Goal: Task Accomplishment & Management: Complete application form

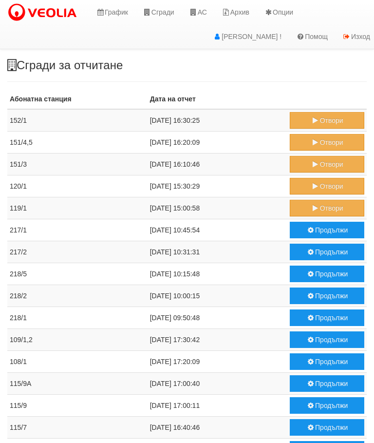
click at [321, 208] on button "Отвори" at bounding box center [327, 208] width 75 height 17
click at [321, 182] on button "Отвори" at bounding box center [327, 186] width 75 height 17
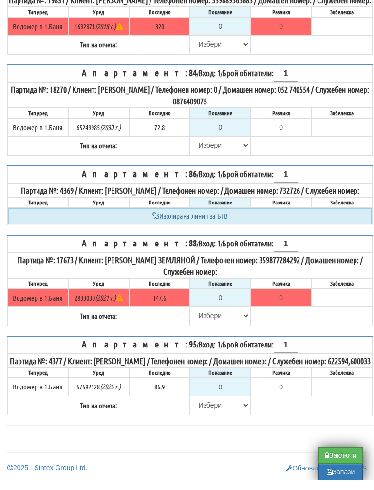
scroll to position [1747, 0]
click at [205, 406] on select "[PERSON_NAME] Телефон Бележка Неосигурен достъп Самоотчет Служебно Дистанционен" at bounding box center [220, 414] width 59 height 17
click at [230, 388] on input "0" at bounding box center [220, 396] width 59 height 17
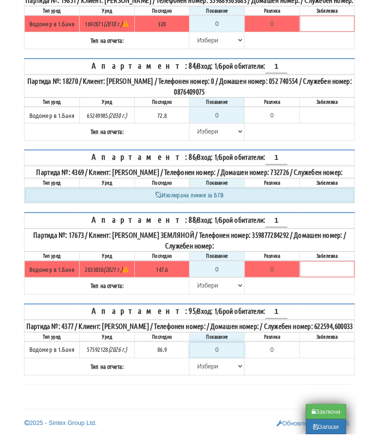
scroll to position [1794, 6]
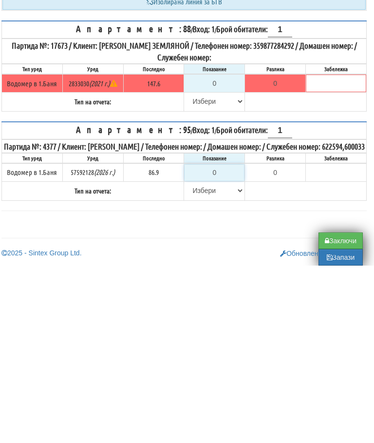
type input "8"
type input "-78.900"
type input "88"
type input "1.100"
type input "88"
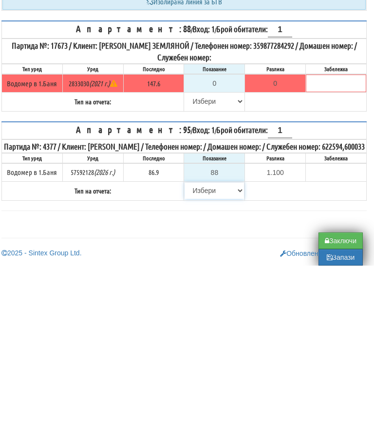
click at [200, 360] on select "[PERSON_NAME] Телефон Бележка Неосигурен достъп Самоотчет Служебно Дистанционен" at bounding box center [214, 368] width 59 height 17
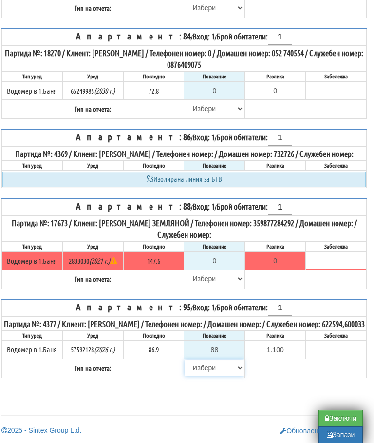
select select "89c75930-9bfd-e511-80be-8d5a1dced85a"
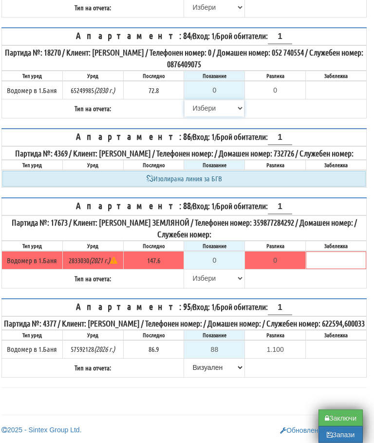
click at [205, 117] on select "[PERSON_NAME] Телефон Бележка Неосигурен достъп Самоотчет Служебно Дистанционен" at bounding box center [214, 108] width 59 height 17
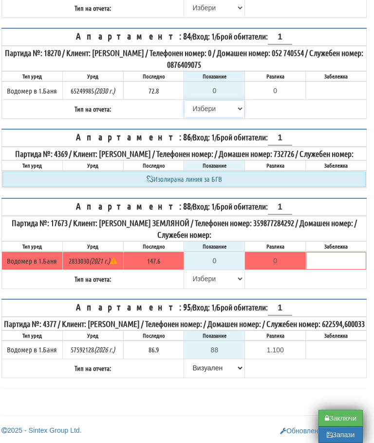
select select "8cc75930-9bfd-e511-80be-8d5a1dced85a"
type input "72.8"
type input "0.0"
click at [201, 287] on select "[PERSON_NAME] Телефон Бележка Неосигурен достъп Самоотчет Служебно Дистанционен" at bounding box center [214, 279] width 59 height 17
select select "8cc75930-9bfd-e511-80be-8d5a1dced85a"
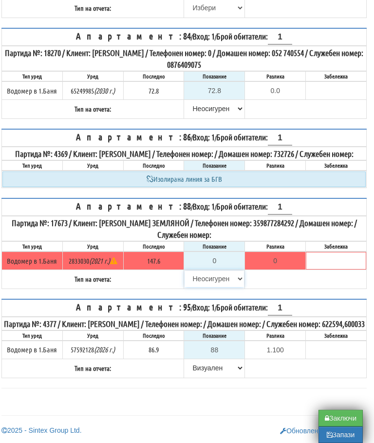
type input "147.6"
type input "0.0"
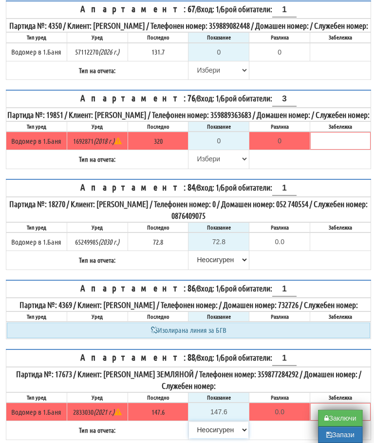
scroll to position [1553, 1]
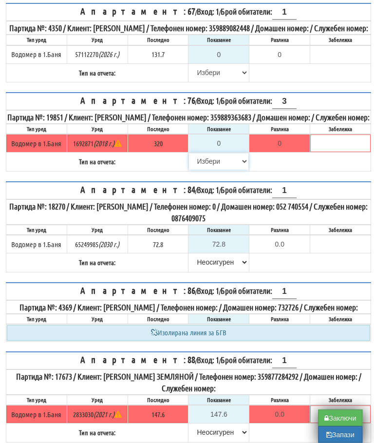
click at [208, 170] on select "[PERSON_NAME] Телефон Бележка Неосигурен достъп Самоотчет Служебно Дистанционен" at bounding box center [219, 162] width 59 height 17
select select "8cc75930-9bfd-e511-80be-8d5a1dced85a"
type input "320"
type input "0.000"
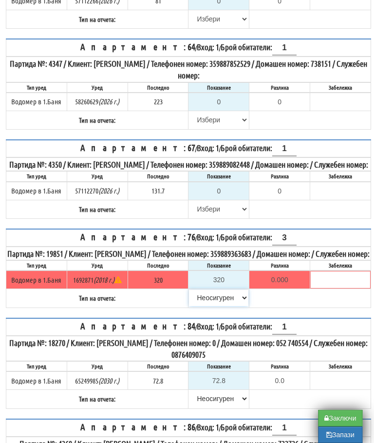
scroll to position [1417, 1]
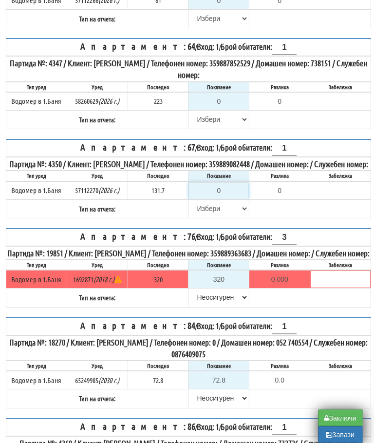
click at [228, 199] on input "0" at bounding box center [219, 191] width 59 height 17
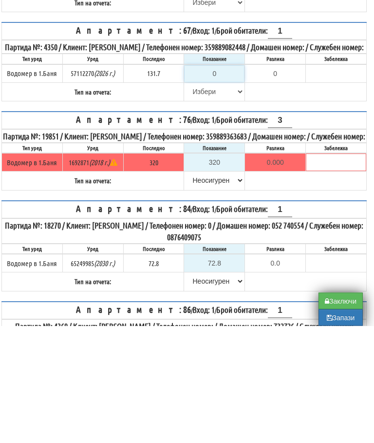
type input "1"
type input "-130.700"
type input "13"
type input "-118.700"
type input "131"
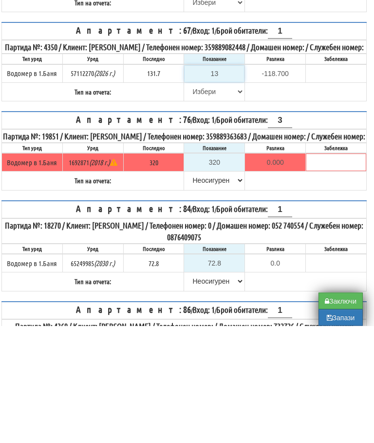
type input "-0.700"
type input "131.7"
type input "0.0"
type input "131.7"
click at [195, 201] on select "[PERSON_NAME] Телефон Бележка Неосигурен достъп Самоотчет Служебно Дистанционен" at bounding box center [214, 209] width 59 height 17
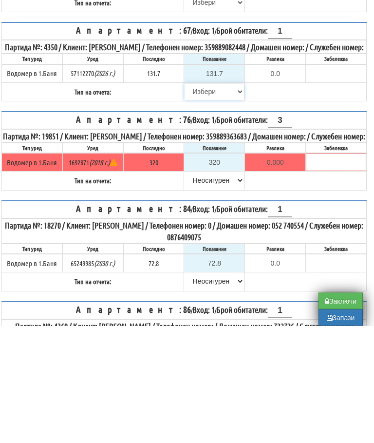
scroll to position [1534, 6]
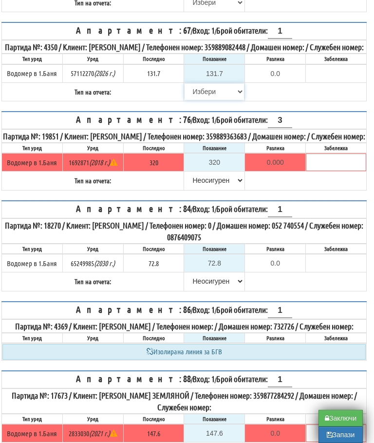
select select "8bc75930-9bfd-e511-80be-8d5a1dced85a"
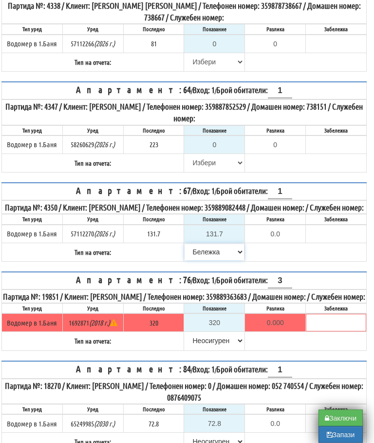
scroll to position [1297, 6]
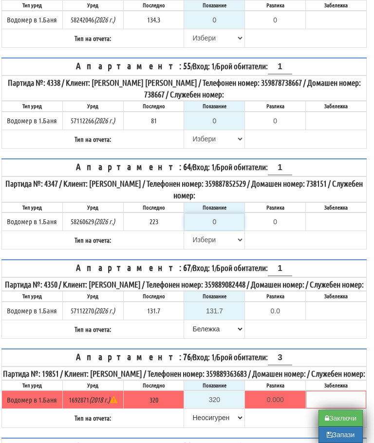
click at [220, 230] on input "0" at bounding box center [214, 222] width 59 height 17
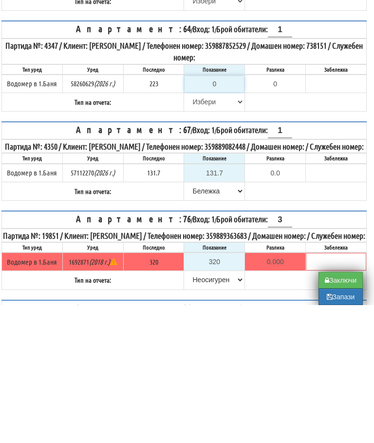
type input "2"
type input "-221.000"
type input "22"
type input "-201.000"
type input "224"
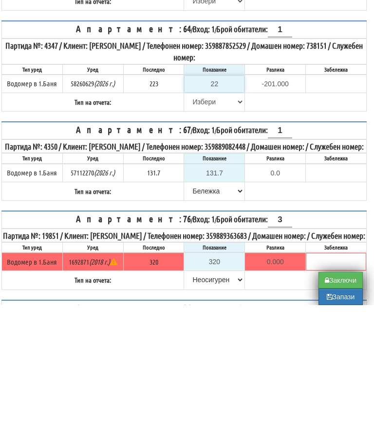
type input "1.000"
type input "224.6"
type input "1.600"
type input "224.6"
click at [202, 232] on select "[PERSON_NAME] Телефон Бележка Неосигурен достъп Самоотчет Служебно Дистанционен" at bounding box center [214, 240] width 59 height 17
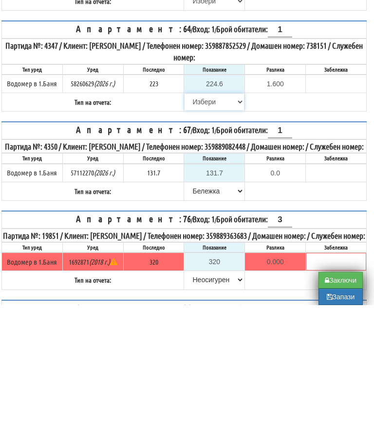
scroll to position [1435, 6]
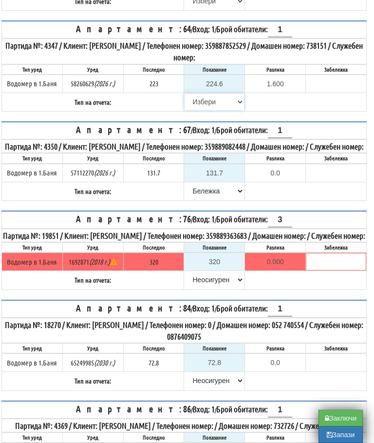
select select "89c75930-9bfd-e511-80be-8d5a1dced85a"
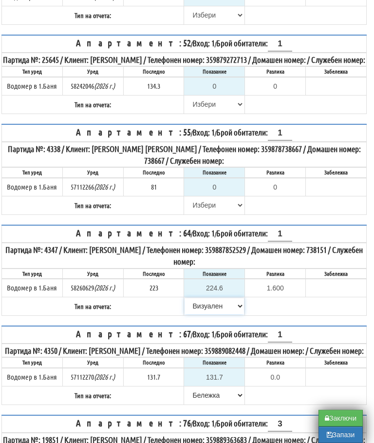
scroll to position [1229, 6]
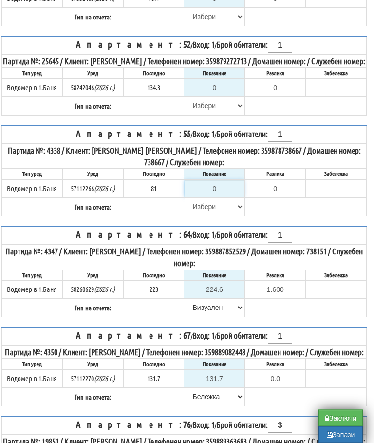
click at [226, 197] on input "0" at bounding box center [214, 189] width 59 height 17
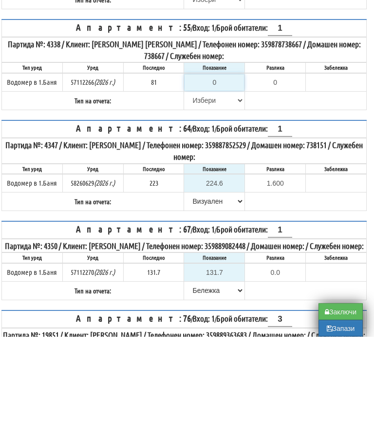
type input "8"
type input "-73.000"
type input "81"
type input "0.000"
type input "81.4"
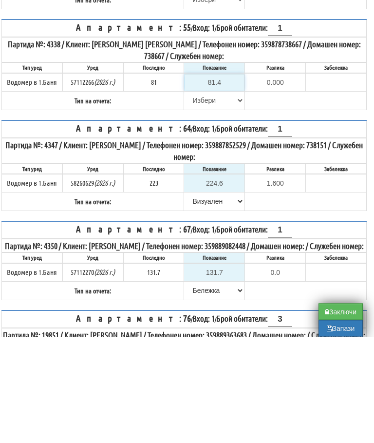
type input "0.400"
type input "81.4"
click at [192, 199] on select "[PERSON_NAME] Телефон Бележка Неосигурен достъп Самоотчет Служебно Дистанционен" at bounding box center [214, 207] width 59 height 17
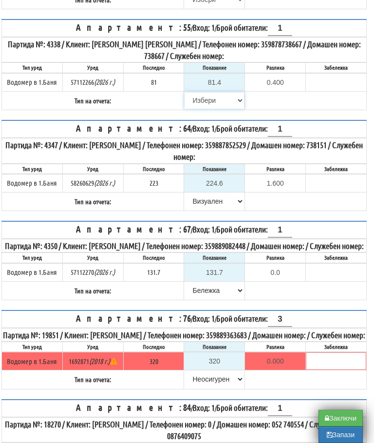
select select "89c75930-9bfd-e511-80be-8d5a1dced85a"
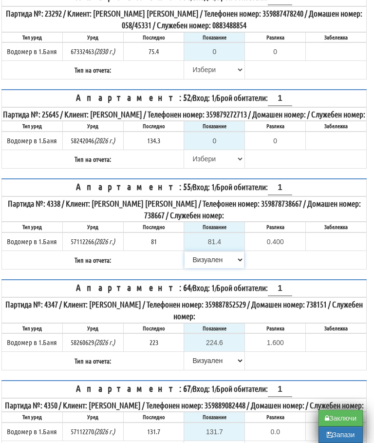
scroll to position [1177, 6]
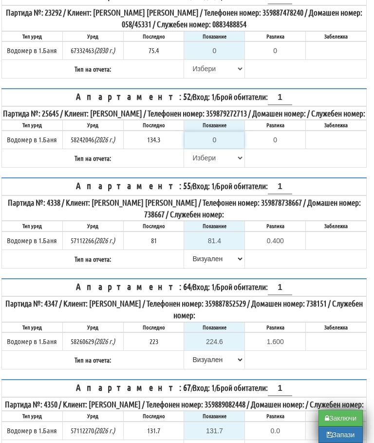
click at [229, 148] on input "0" at bounding box center [214, 140] width 59 height 17
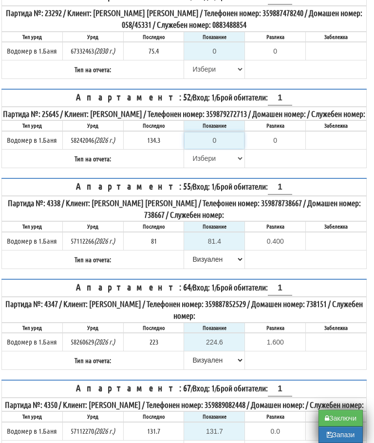
type input "1"
type input "-133.300"
type input "14"
type input "-120.300"
type input "145"
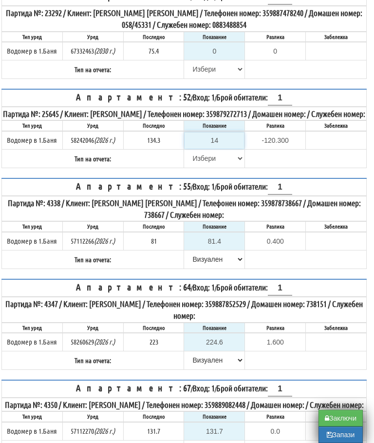
type input "10.700"
type input "145.3"
type input "11.0"
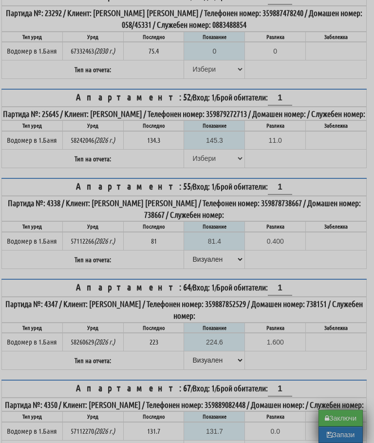
scroll to position [1177, 6]
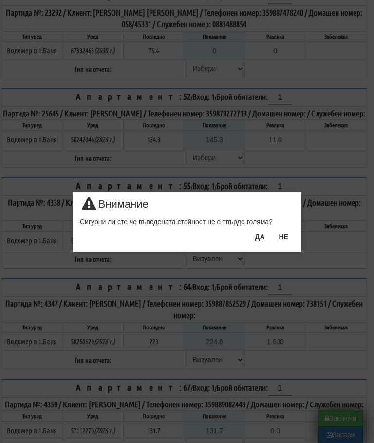
click at [289, 237] on button "НЕ" at bounding box center [284, 237] width 21 height 16
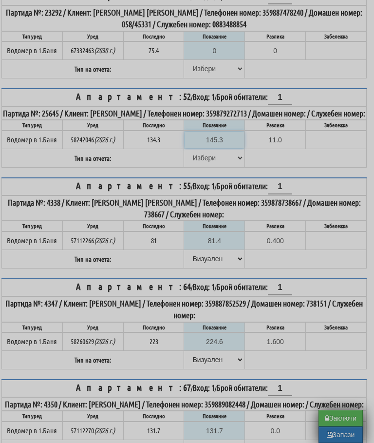
scroll to position [1177, 6]
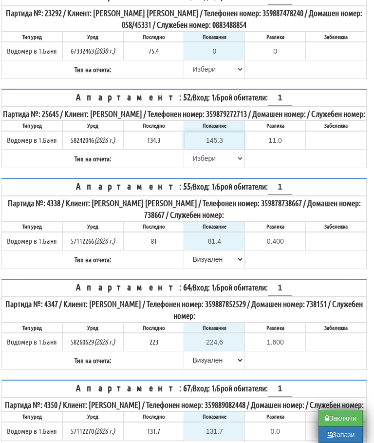
type input "1"
type input "-133.300"
type input "13"
type input "-121.300"
type input "135"
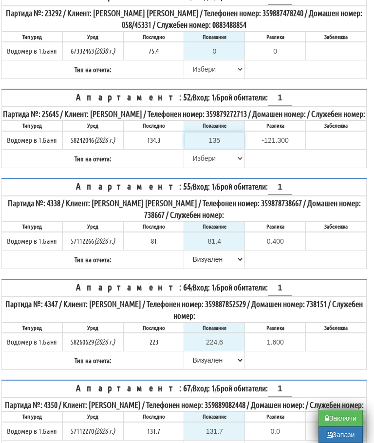
type input "0.700"
type input "135.3"
type input "1.0"
type input "135.3"
click at [200, 167] on select "[PERSON_NAME] Телефон Бележка Неосигурен достъп Самоотчет Служебно Дистанционен" at bounding box center [214, 158] width 59 height 17
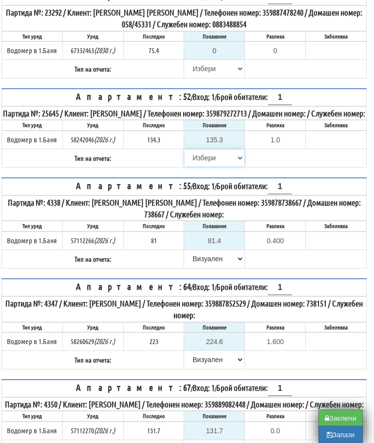
select select "89c75930-9bfd-e511-80be-8d5a1dced85a"
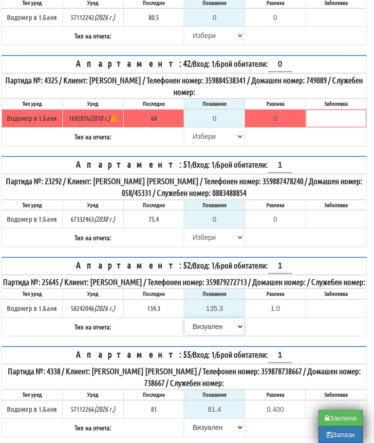
scroll to position [1008, 6]
click at [199, 145] on select "[PERSON_NAME] Телефон Бележка Неосигурен достъп Самоотчет Служебно Дистанционен" at bounding box center [214, 137] width 59 height 17
select select "8cc75930-9bfd-e511-80be-8d5a1dced85a"
type input "64"
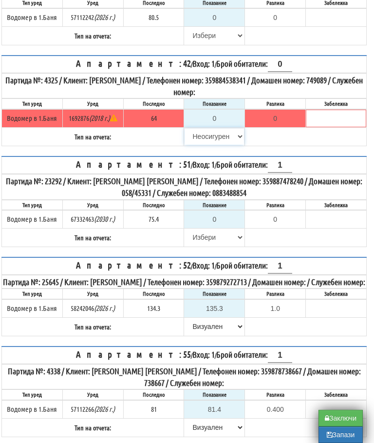
type input "0.000"
click at [223, 228] on input "0" at bounding box center [214, 219] width 59 height 17
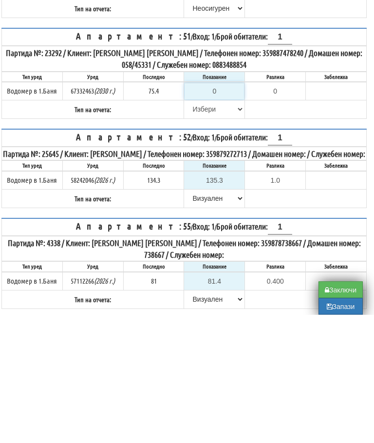
type input "7"
type input "-68.400"
type input "77"
type input "1.600"
type input "77"
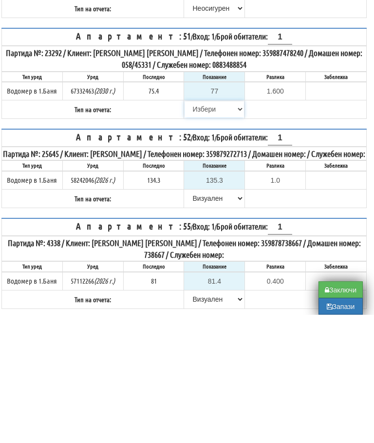
click at [194, 230] on select "[PERSON_NAME] Телефон Бележка Неосигурен достъп Самоотчет Служебно Дистанционен" at bounding box center [214, 238] width 59 height 17
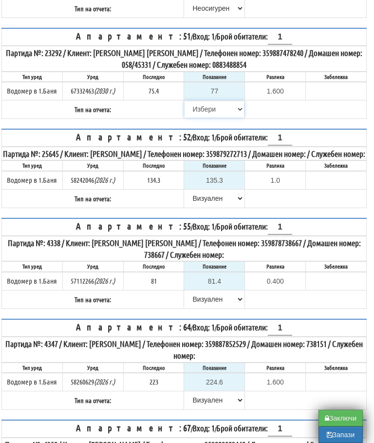
select select "89c75930-9bfd-e511-80be-8d5a1dced85a"
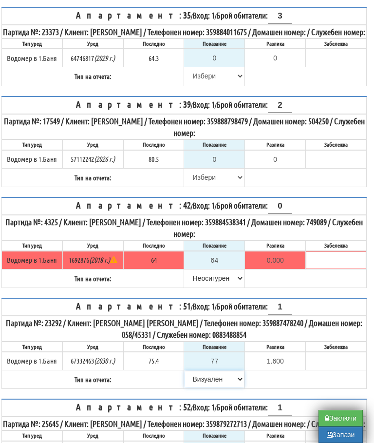
scroll to position [866, 6]
click at [200, 186] on select "[PERSON_NAME] Телефон Бележка Неосигурен достъп Самоотчет Служебно Дистанционен" at bounding box center [214, 178] width 59 height 17
select select "8cc75930-9bfd-e511-80be-8d5a1dced85a"
type input "80.5"
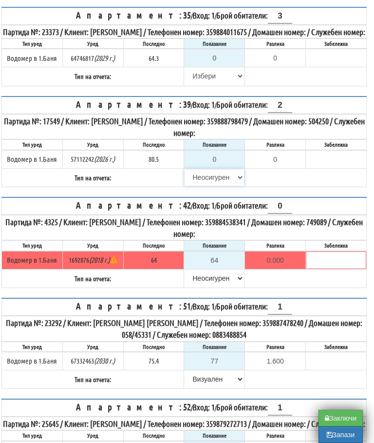
type input "0.0"
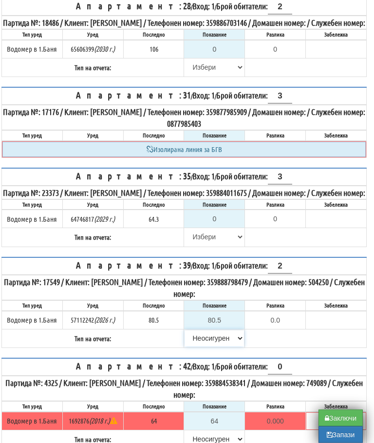
scroll to position [707, 6]
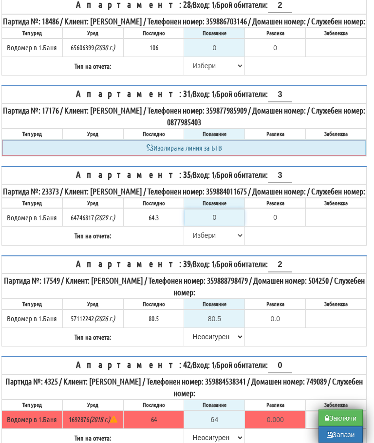
click at [226, 226] on input "0" at bounding box center [214, 218] width 59 height 17
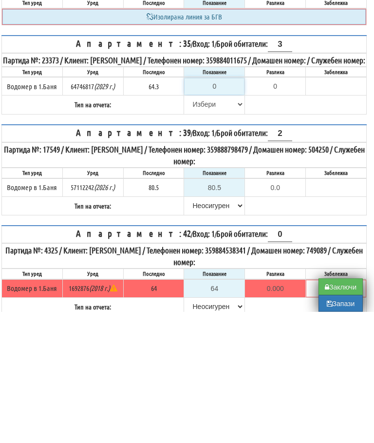
type input "6"
type input "-58.300"
type input "65"
type input "0.700"
type input "65.3"
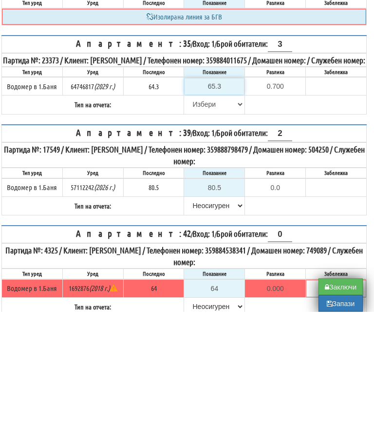
type input "1.0"
type input "65.3"
click at [199, 228] on select "[PERSON_NAME] Телефон Бележка Неосигурен достъп Самоотчет Служебно Дистанционен" at bounding box center [214, 236] width 59 height 17
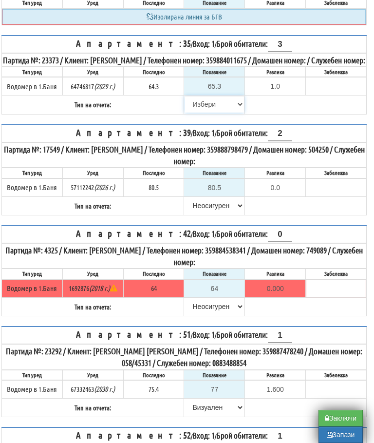
select select "89c75930-9bfd-e511-80be-8d5a1dced85a"
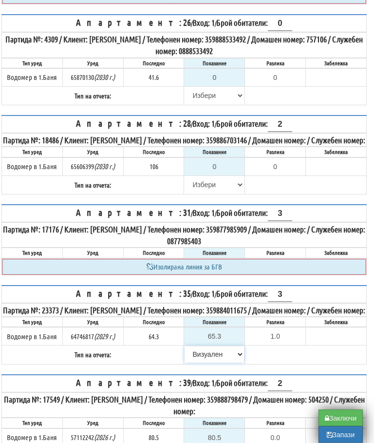
scroll to position [585, 6]
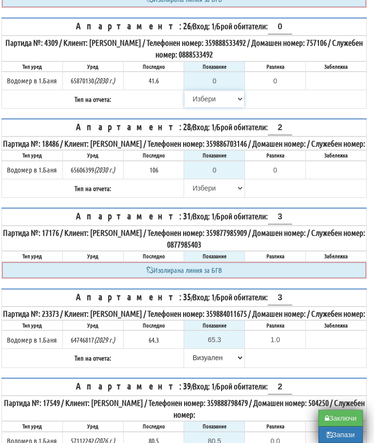
click at [198, 107] on select "[PERSON_NAME] Телефон Бележка Неосигурен достъп Самоотчет Служебно Дистанционен" at bounding box center [214, 99] width 59 height 17
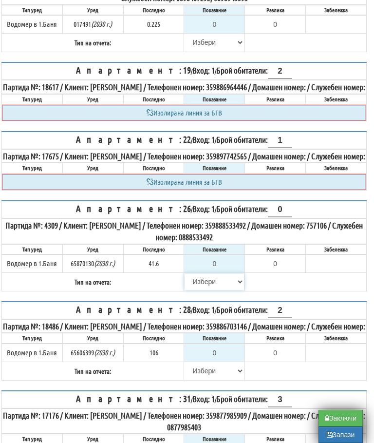
scroll to position [402, 6]
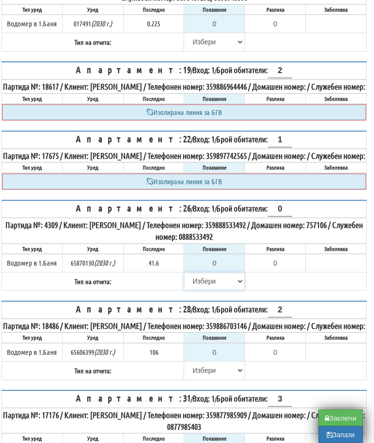
click at [208, 290] on select "[PERSON_NAME] Телефон Бележка Неосигурен достъп Самоотчет Служебно Дистанционен" at bounding box center [214, 282] width 59 height 17
select select "8cc75930-9bfd-e511-80be-8d5a1dced85a"
type input "41.6"
type input "0.0"
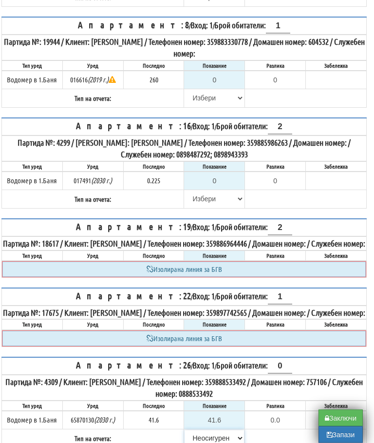
scroll to position [231, 6]
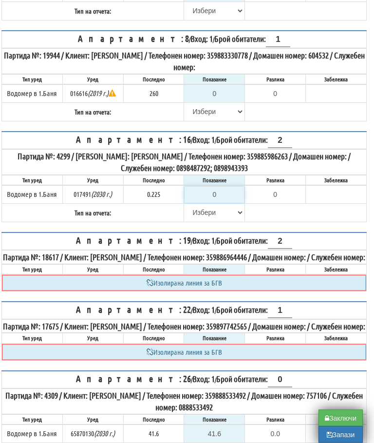
click at [233, 196] on input "0" at bounding box center [214, 195] width 59 height 17
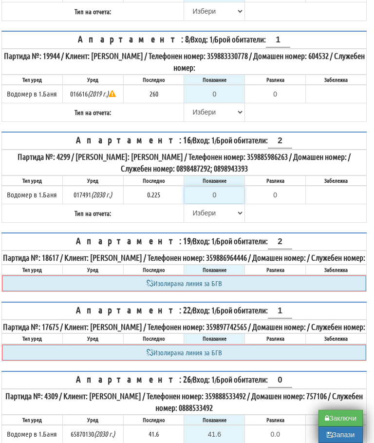
type input "-0.225"
type input "0.2"
type input "-0.025"
type input "0.22"
type input "-0.005"
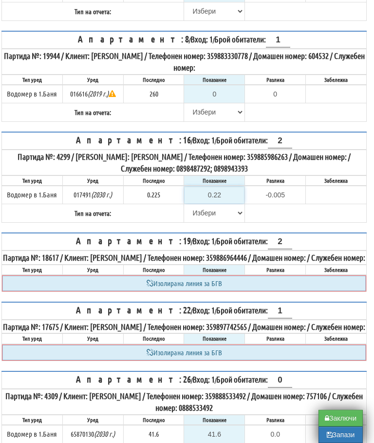
type input "0.225"
type input "0.000"
type input "0.225"
click at [201, 216] on select "[PERSON_NAME] Телефон Бележка Неосигурен достъп Самоотчет Служебно Дистанционен" at bounding box center [214, 213] width 59 height 17
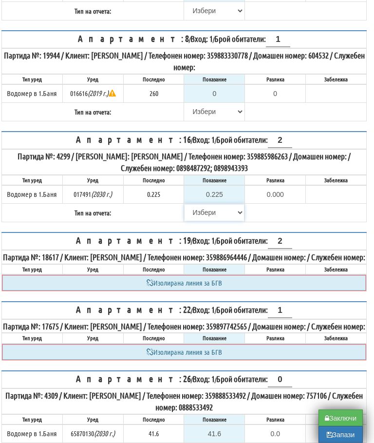
select select "8bc75930-9bfd-e511-80be-8d5a1dced85a"
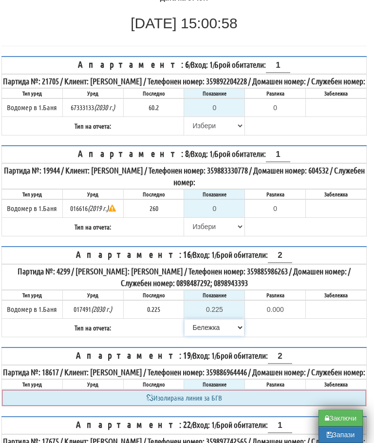
scroll to position [116, 6]
click at [196, 236] on select "[PERSON_NAME] Телефон Бележка Неосигурен достъп Самоотчет Служебно Дистанционен" at bounding box center [214, 227] width 59 height 17
select select "8cc75930-9bfd-e511-80be-8d5a1dced85a"
type input "260"
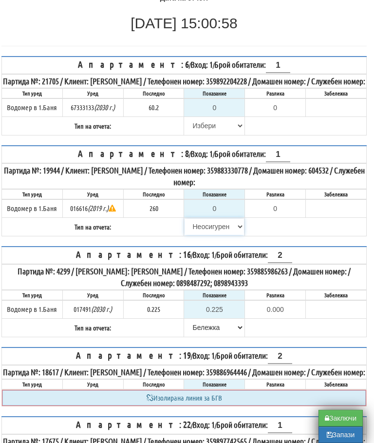
type input "0.000"
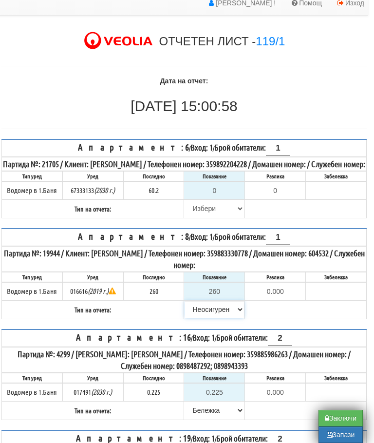
scroll to position [33, 6]
click at [224, 199] on input "0" at bounding box center [214, 191] width 59 height 17
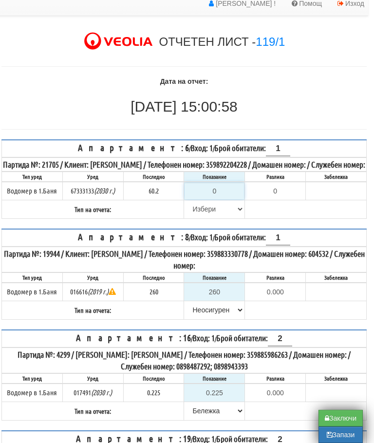
type input "6"
type input "-54.200"
type input "61"
type input "0.800"
type input "61.4"
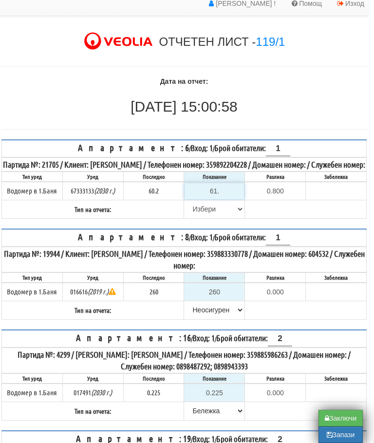
type input "1.2"
type input "61.4"
click at [192, 217] on select "[PERSON_NAME] Телефон Бележка Неосигурен достъп Самоотчет Служебно Дистанционен" at bounding box center [214, 209] width 59 height 17
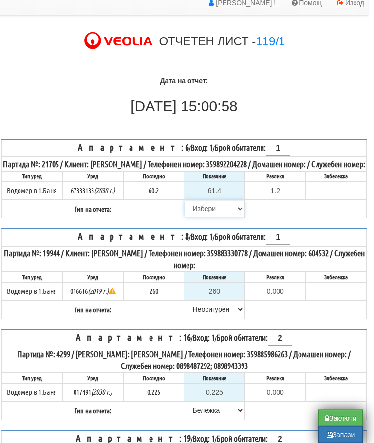
select select "89c75930-9bfd-e511-80be-8d5a1dced85a"
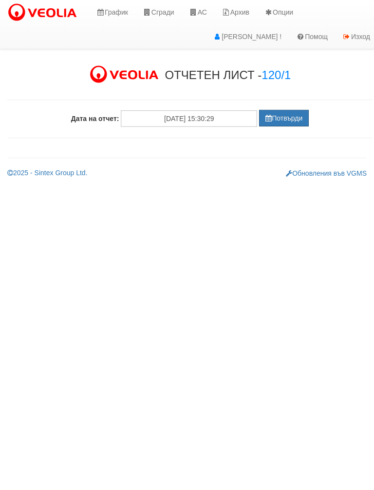
click at [299, 119] on button "Потвърди" at bounding box center [284, 118] width 50 height 17
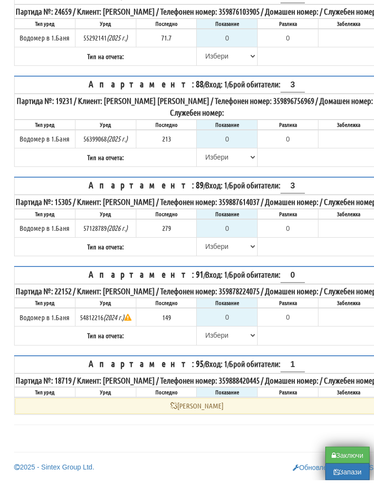
scroll to position [2663, 0]
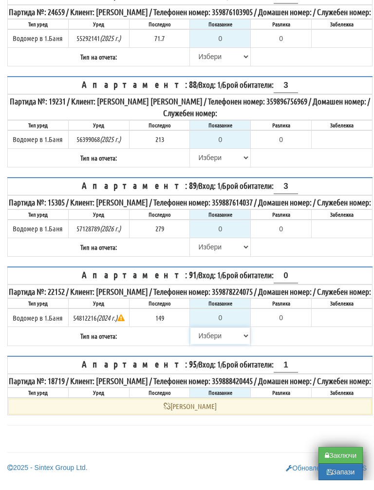
click at [199, 337] on select "[PERSON_NAME] Телефон Бележка Неосигурен достъп Самоотчет Служебно Дистанционен" at bounding box center [220, 345] width 59 height 17
click at [213, 337] on select "[PERSON_NAME] Телефон Бележка Неосигурен достъп Самоотчет Служебно Дистанционен" at bounding box center [220, 345] width 59 height 17
select select "8cc75930-9bfd-e511-80be-8d5a1dced85a"
type input "149"
type input "0.000"
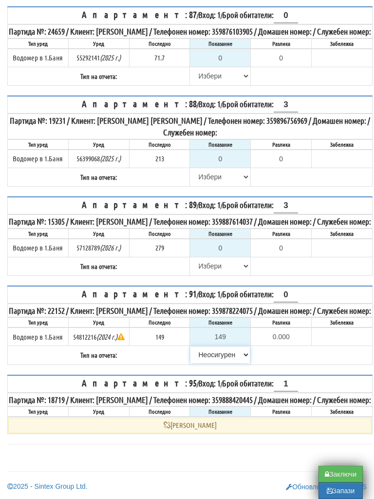
scroll to position [2618, 0]
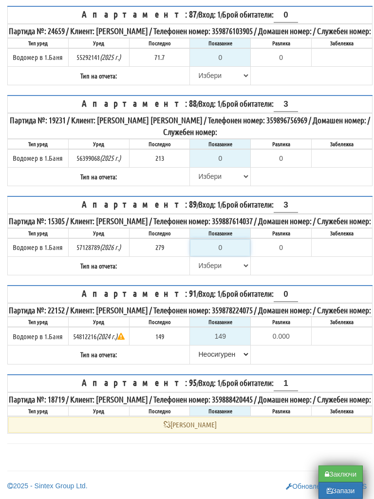
click at [234, 256] on input "0" at bounding box center [220, 248] width 59 height 17
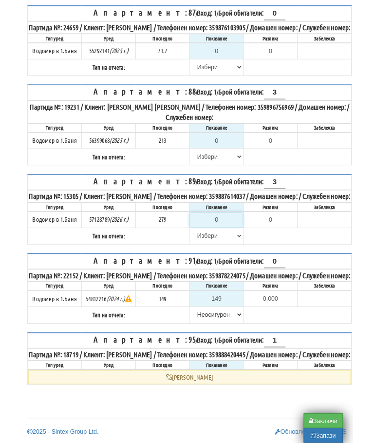
scroll to position [2618, 6]
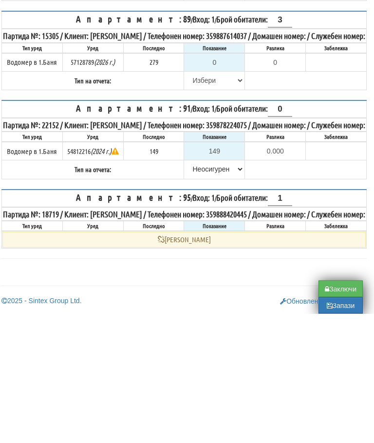
click at [297, 149] on table "Апартамент: 89 / Вход: 1 / Брой обитатели: 3 Партида №: 15305 / Клиент: ЦВЕТЕЛИ…" at bounding box center [184, 179] width 366 height 79
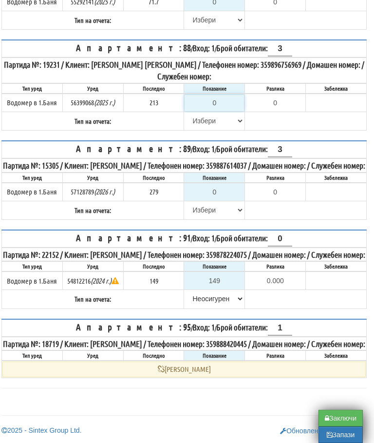
click at [223, 95] on input "0" at bounding box center [214, 103] width 59 height 17
type input "2"
type input "-211.000"
type input "22"
type input "-191.000"
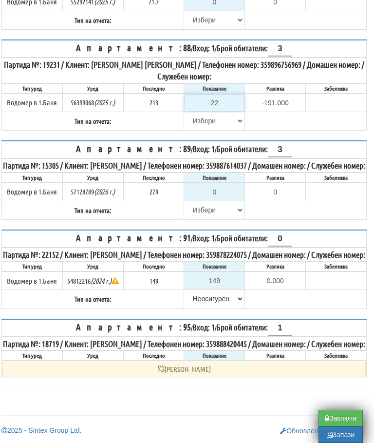
type input "220"
type input "7.000"
type input "220"
click at [203, 113] on select "[PERSON_NAME] Телефон Бележка Неосигурен достъп Самоотчет Служебно Дистанционен" at bounding box center [214, 121] width 59 height 17
select select "8bc75930-9bfd-e511-80be-8d5a1dced85a"
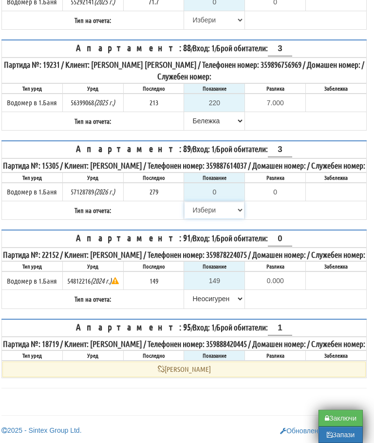
click at [201, 202] on select "[PERSON_NAME] Телефон Бележка Неосигурен достъп Самоотчет Служебно Дистанционен" at bounding box center [214, 210] width 59 height 17
select select "8cc75930-9bfd-e511-80be-8d5a1dced85a"
type input "279"
type input "0.000"
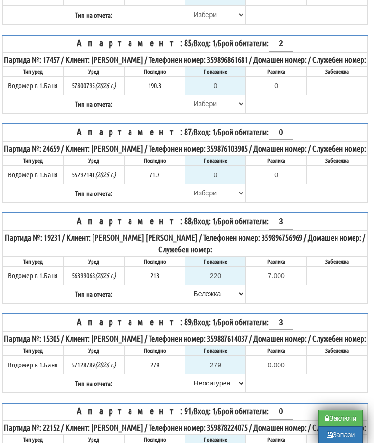
scroll to position [2392, 5]
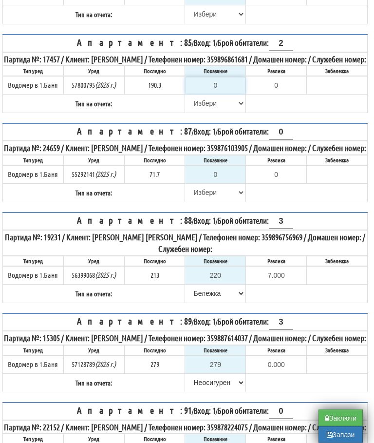
click at [226, 94] on input "0" at bounding box center [215, 86] width 59 height 17
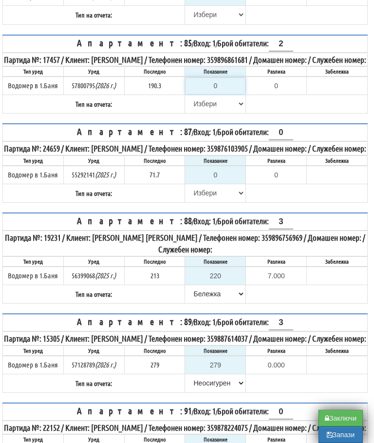
type input "1"
type input "-189.300"
type input "19"
type input "-171.300"
type input "192"
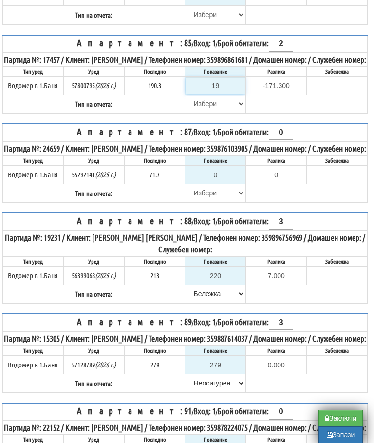
type input "1.700"
type input "192.5"
type input "2.2"
type input "192.5"
click at [202, 112] on select "[PERSON_NAME] Телефон Бележка Неосигурен достъп Самоотчет Служебно Дистанционен" at bounding box center [215, 104] width 59 height 17
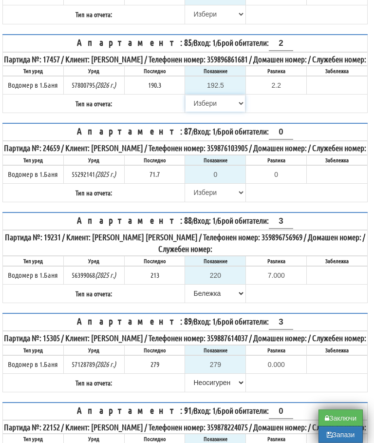
select select "8bc75930-9bfd-e511-80be-8d5a1dced85a"
click at [199, 201] on select "[PERSON_NAME] Телефон Бележка Неосигурен достъп Самоотчет Служебно Дистанционен" at bounding box center [215, 192] width 59 height 17
select select "8cc75930-9bfd-e511-80be-8d5a1dced85a"
type input "71.7"
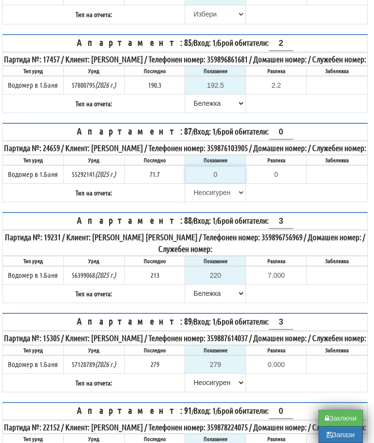
type input "0.0"
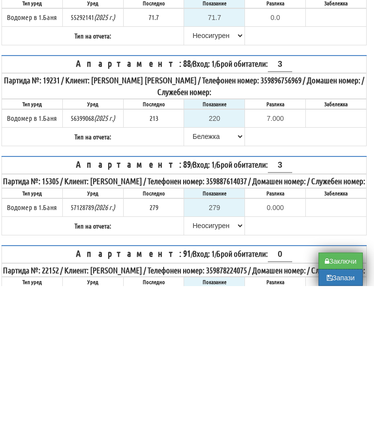
click at [315, 154] on table "Апартамент: 87 / Вход: 1 / Брой обитатели: 0 Партида №: 24659 / Клиент: РОБЕРТИ…" at bounding box center [184, 162] width 366 height 79
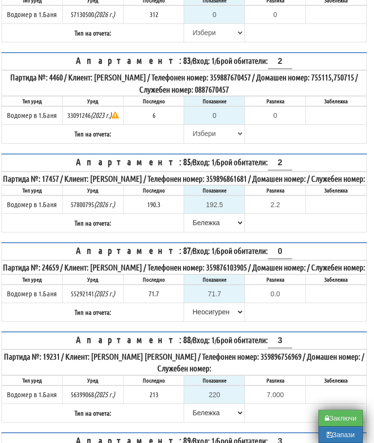
scroll to position [2273, 6]
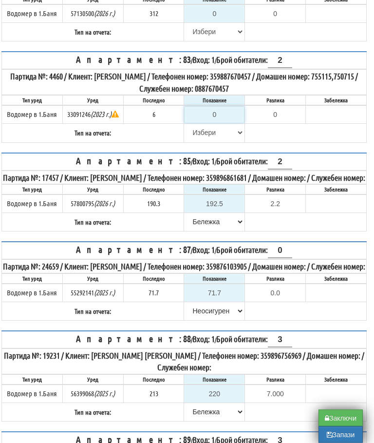
click at [225, 123] on input "0" at bounding box center [214, 115] width 59 height 17
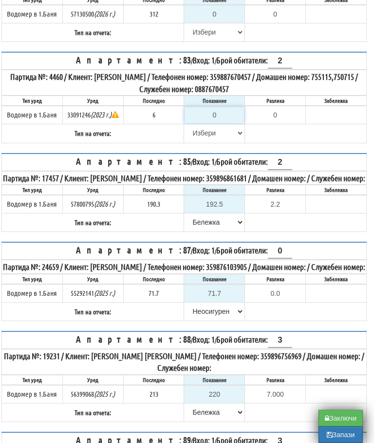
type input "6"
type input "0.000"
type input "6"
click at [197, 141] on select "[PERSON_NAME] Телефон Бележка Неосигурен достъп Самоотчет Служебно Дистанционен" at bounding box center [214, 133] width 59 height 17
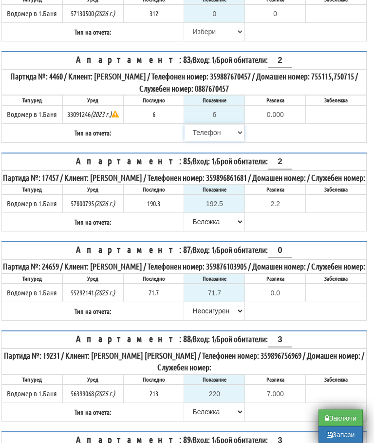
scroll to position [2274, 6]
click at [204, 141] on select "[PERSON_NAME] Телефон Бележка Неосигурен достъп Самоотчет Служебно Дистанционен" at bounding box center [214, 132] width 59 height 17
select select "89c75930-9bfd-e511-80be-8d5a1dced85a"
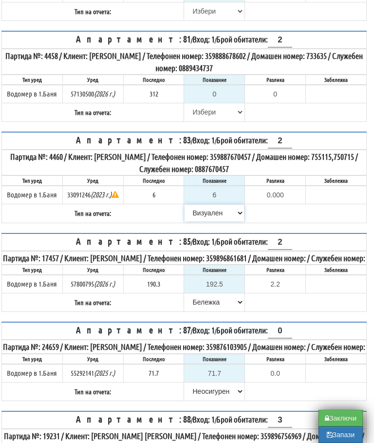
scroll to position [2194, 6]
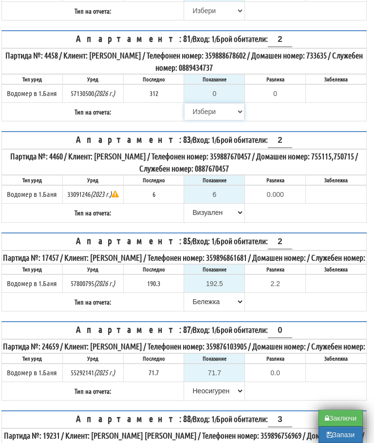
click at [198, 120] on select "[PERSON_NAME] Телефон Бележка Неосигурен достъп Самоотчет Служебно Дистанционен" at bounding box center [214, 111] width 59 height 17
select select "8cc75930-9bfd-e511-80be-8d5a1dced85a"
type input "312"
type input "0.000"
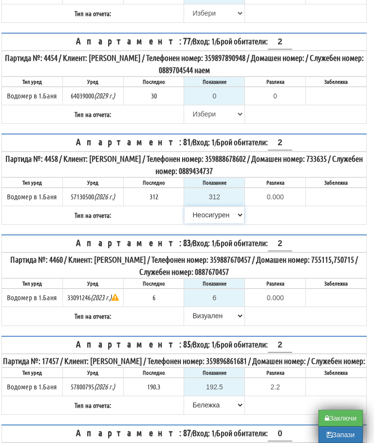
scroll to position [2089, 6]
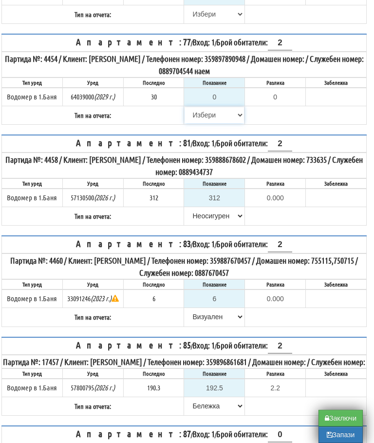
click at [193, 123] on select "[PERSON_NAME] Телефон Бележка Неосигурен достъп Самоотчет Служебно Дистанционен" at bounding box center [214, 115] width 59 height 17
select select "8cc75930-9bfd-e511-80be-8d5a1dced85a"
type input "30"
type input "0.000"
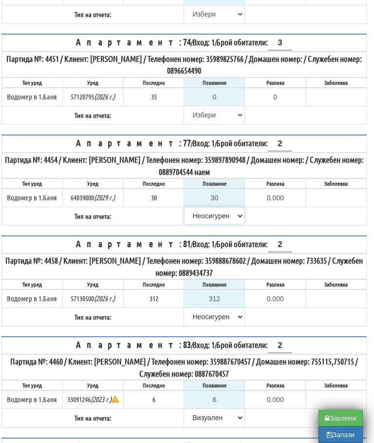
scroll to position [1988, 6]
click at [223, 106] on input "0" at bounding box center [214, 97] width 59 height 17
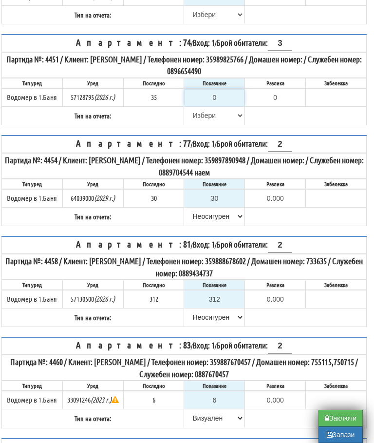
type input "3"
type input "-32.000"
type input "35"
type input "0.000"
type input "35"
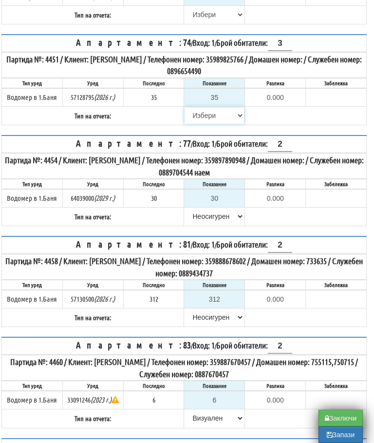
click at [203, 124] on select "[PERSON_NAME] Телефон Бележка Неосигурен достъп Самоотчет Служебно Дистанционен" at bounding box center [214, 115] width 59 height 17
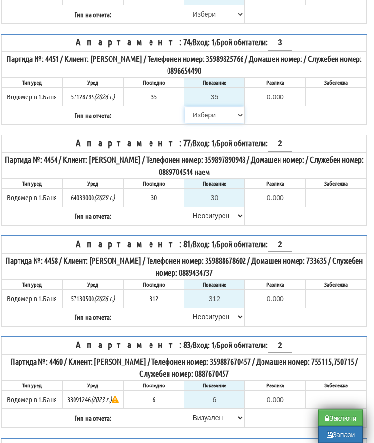
select select "8bc75930-9bfd-e511-80be-8d5a1dced85a"
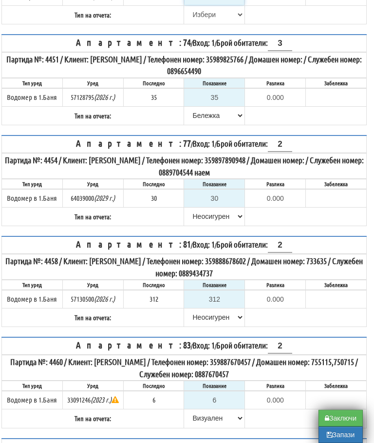
type input "4"
type input "-419.700"
type input "42"
type input "-381.700"
type input "429"
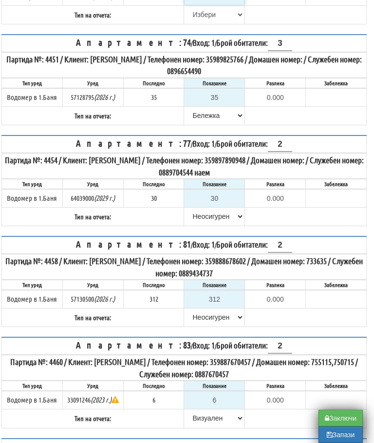
type input "5.300"
type input "429.5"
type input "5.8"
type input "429.5"
click at [195, 23] on select "[PERSON_NAME] Телефон Бележка Неосигурен достъп Самоотчет Служебно Дистанционен" at bounding box center [214, 14] width 59 height 17
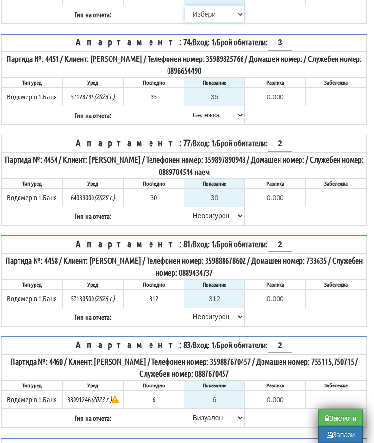
select select "8ac75930-9bfd-e511-80be-8d5a1dced85a"
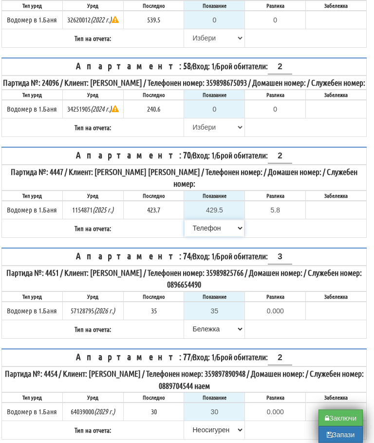
scroll to position [1774, 5]
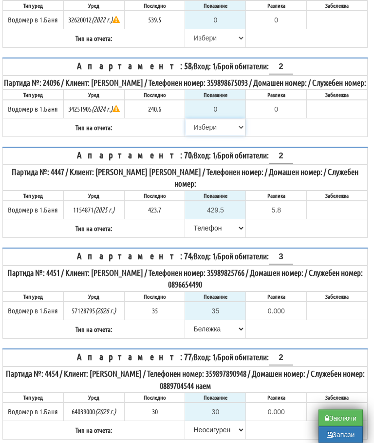
click at [205, 136] on select "[PERSON_NAME] Телефон Бележка Неосигурен достъп Самоотчет Служебно Дистанционен" at bounding box center [215, 127] width 59 height 17
select select "8cc75930-9bfd-e511-80be-8d5a1dced85a"
type input "240.6"
type input "0.0"
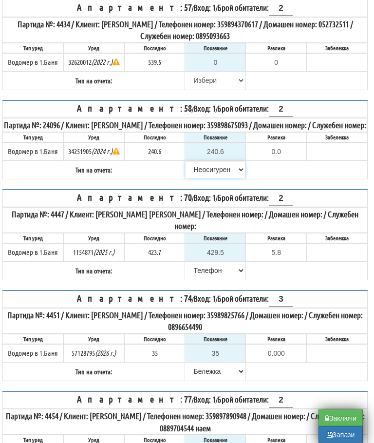
scroll to position [1746, 5]
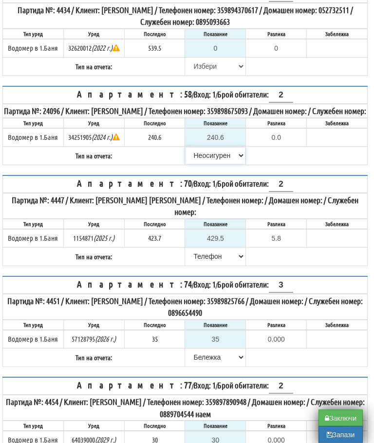
click at [217, 164] on select "[PERSON_NAME] Телефон Бележка Неосигурен достъп Самоотчет Служебно Дистанционен" at bounding box center [215, 156] width 59 height 17
select select "89c75930-9bfd-e511-80be-8d5a1dced85a"
click at [334, 146] on input "text" at bounding box center [337, 137] width 59 height 17
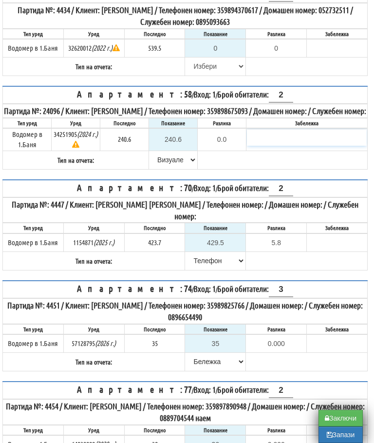
scroll to position [1746, 5]
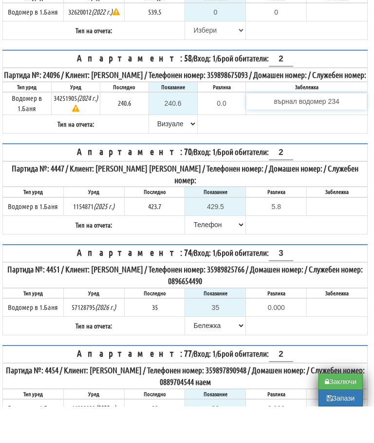
type input "върнал водомер 234"
click at [318, 77] on table "Апартамент: 57 / Вход: 1 / Брой обитатели: 2 Партида №: 4434 / Клиент: ВЕСЕЛИНА…" at bounding box center [185, 30] width 366 height 91
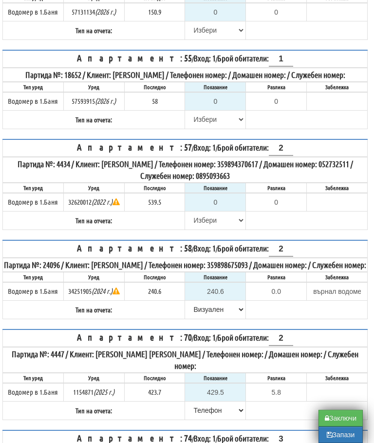
scroll to position [1590, 5]
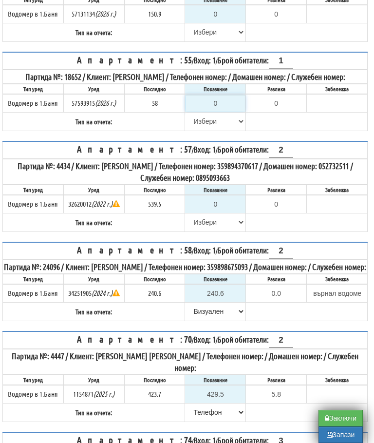
click at [226, 112] on input "0" at bounding box center [215, 103] width 59 height 17
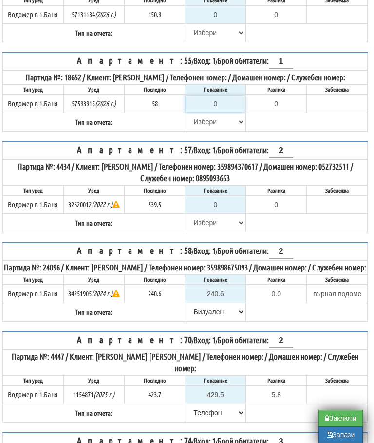
type input "5"
type input "-53.000"
type input "59"
type input "1.000"
type input "59"
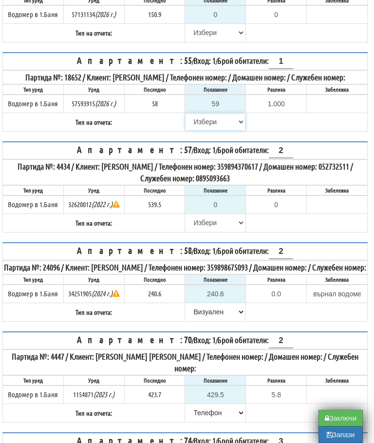
click at [203, 130] on select "[PERSON_NAME] Телефон Бележка Неосигурен достъп Самоотчет Служебно Дистанционен" at bounding box center [215, 122] width 59 height 17
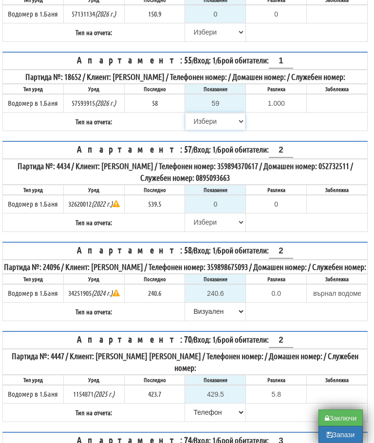
select select "8bc75930-9bfd-e511-80be-8d5a1dced85a"
click at [233, 213] on input "0" at bounding box center [215, 204] width 59 height 17
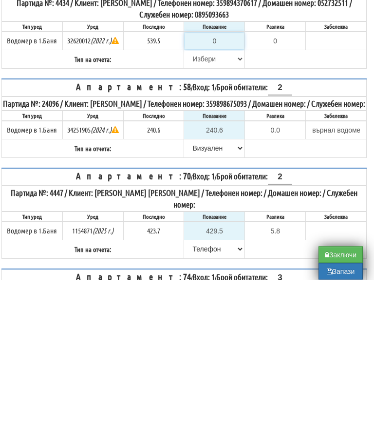
type input "5"
type input "-534.500"
type input "53"
type input "-486.500"
type input "539"
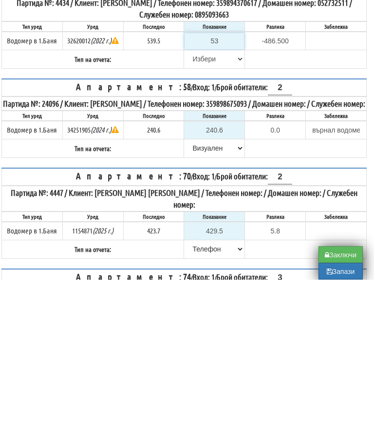
type input "-0.500"
type input "539.5"
type input "0.0"
type input "539.5"
click at [202, 215] on select "[PERSON_NAME] Телефон Бележка Неосигурен достъп Самоотчет Служебно Дистанционен" at bounding box center [214, 223] width 59 height 17
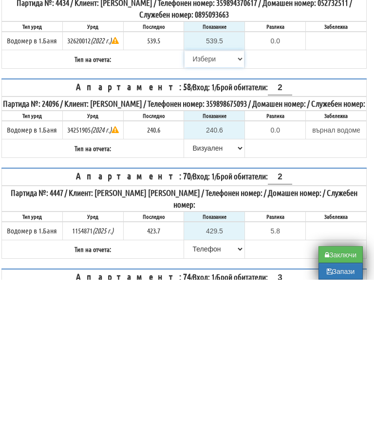
scroll to position [1753, 6]
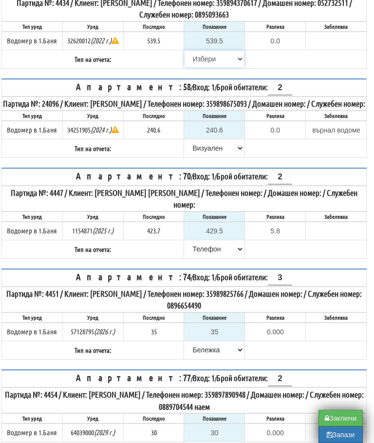
select select "8bc75930-9bfd-e511-80be-8d5a1dced85a"
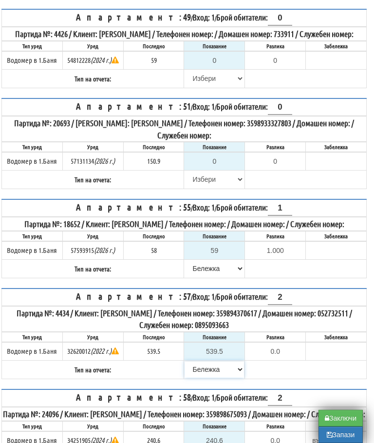
scroll to position [1440, 6]
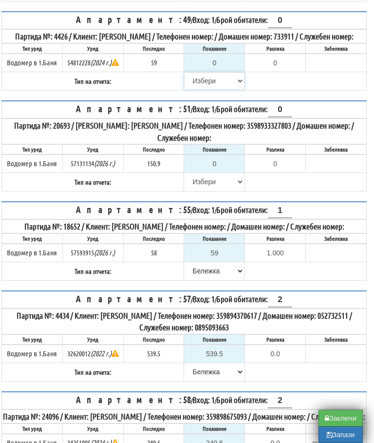
click at [197, 89] on select "[PERSON_NAME] Телефон Бележка Неосигурен достъп Самоотчет Служебно Дистанционен" at bounding box center [214, 81] width 59 height 17
select select "8cc75930-9bfd-e511-80be-8d5a1dced85a"
type input "59"
type input "0.000"
click at [206, 190] on select "[PERSON_NAME] Телефон Бележка Неосигурен достъп Самоотчет Служебно Дистанционен" at bounding box center [214, 182] width 59 height 17
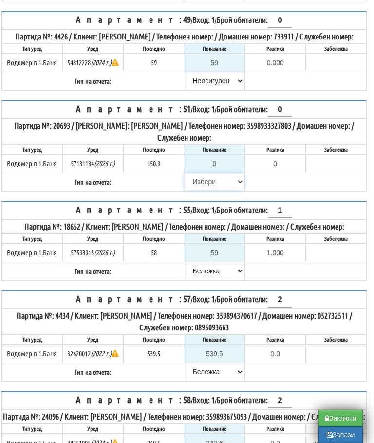
select select "8cc75930-9bfd-e511-80be-8d5a1dced85a"
type input "150.9"
type input "0.0"
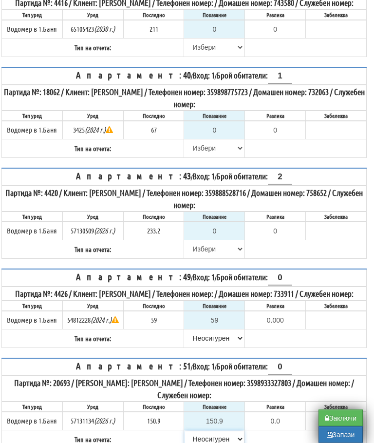
scroll to position [1183, 6]
click at [202, 157] on select "[PERSON_NAME] Телефон Бележка Неосигурен достъп Самоотчет Служебно Дистанционен" at bounding box center [214, 148] width 59 height 17
select select "8cc75930-9bfd-e511-80be-8d5a1dced85a"
type input "67"
type input "0.000"
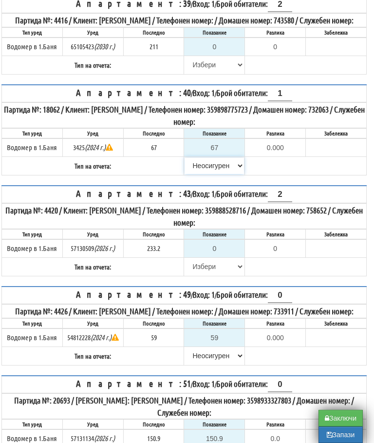
scroll to position [1140, 6]
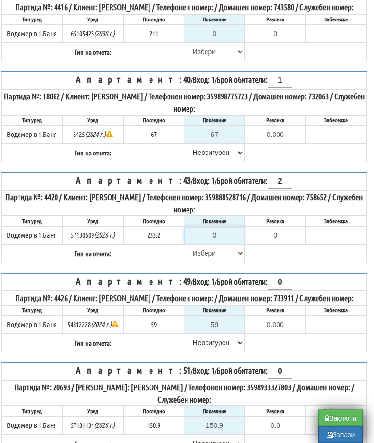
click at [229, 244] on input "0" at bounding box center [214, 236] width 59 height 17
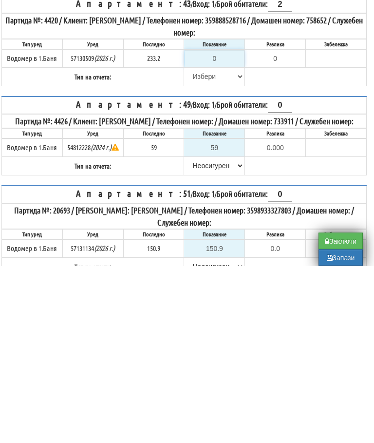
type input "2"
type input "-231.200"
type input "23"
type input "-210.200"
type input "234"
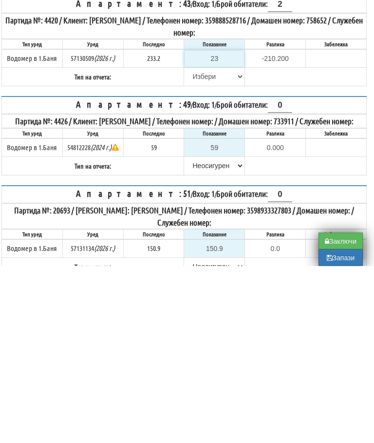
type input "0.800"
click at [205, 246] on select "[PERSON_NAME] Телефон Бележка Неосигурен достъп Самоотчет Служебно Дистанционен" at bounding box center [214, 254] width 59 height 17
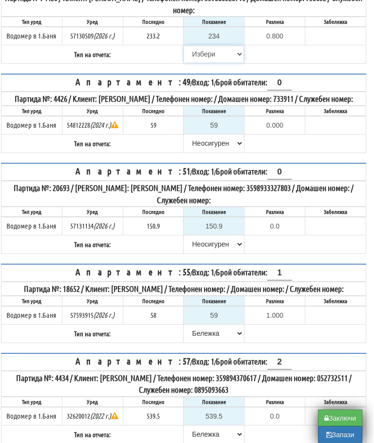
scroll to position [1377, 5]
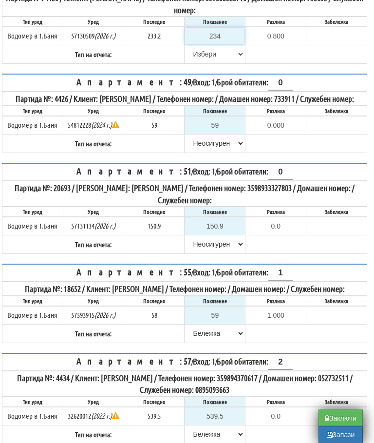
click at [223, 45] on input "234" at bounding box center [214, 36] width 59 height 17
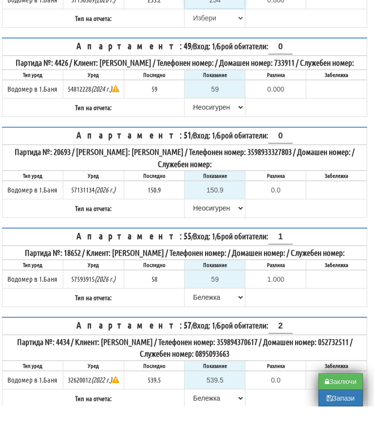
type input "2"
type input "-231.200"
type input "23"
type input "-210.200"
type input "234"
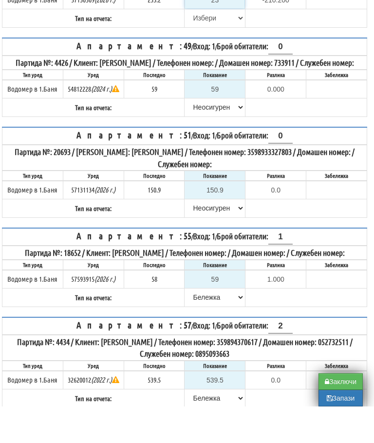
type input "0.800"
type input "234.2"
type input "1.0"
type input "234.2"
click at [201, 63] on select "[PERSON_NAME] Телефон Бележка Неосигурен достъп Самоотчет Служебно Дистанционен" at bounding box center [214, 54] width 59 height 17
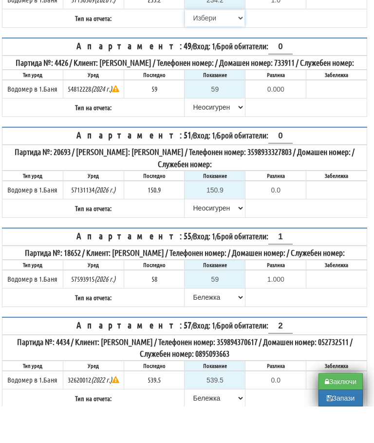
scroll to position [1414, 5]
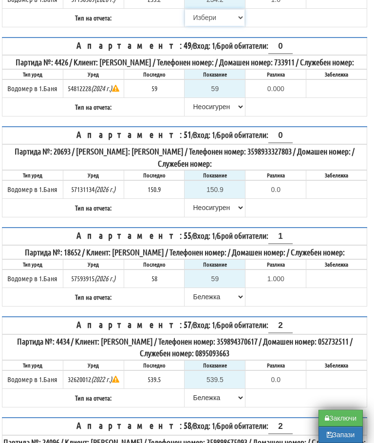
select select "89c75930-9bfd-e511-80be-8d5a1dced85a"
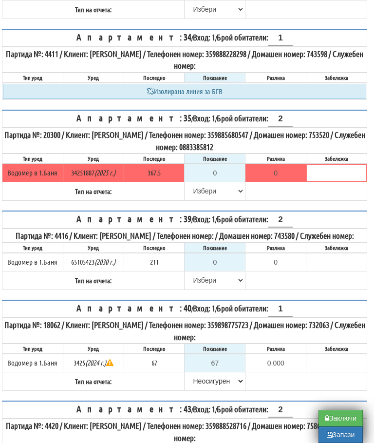
scroll to position [956, 5]
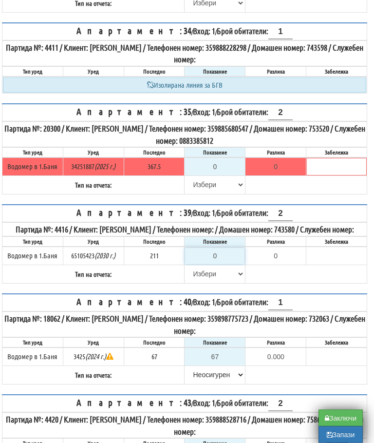
click at [222, 265] on input "0" at bounding box center [214, 256] width 59 height 17
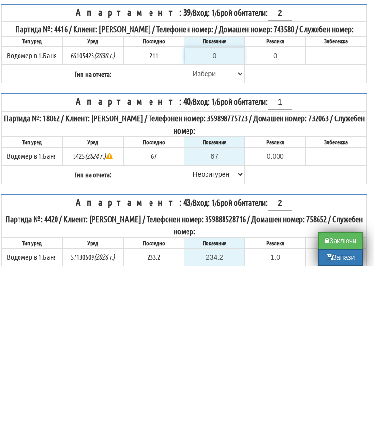
type input "2"
type input "-209.000"
type input "21"
type input "-190.000"
type input "215"
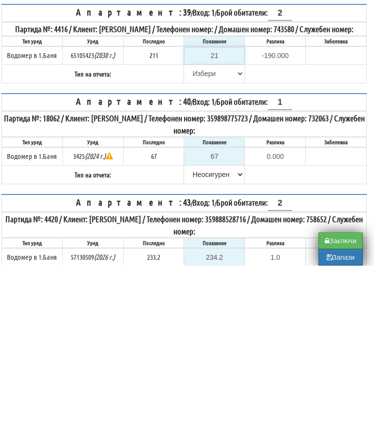
type input "4.000"
type input "215"
click at [196, 243] on select "[PERSON_NAME] Телефон Бележка Неосигурен достъп Самоотчет Служебно Дистанционен" at bounding box center [214, 251] width 59 height 17
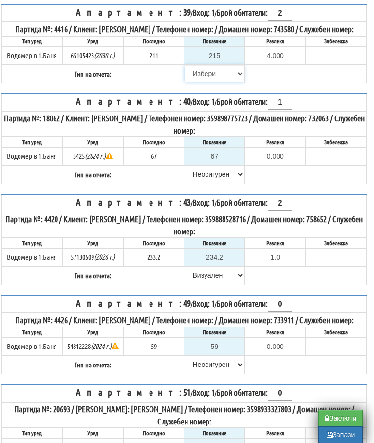
select select "89c75930-9bfd-e511-80be-8d5a1dced85a"
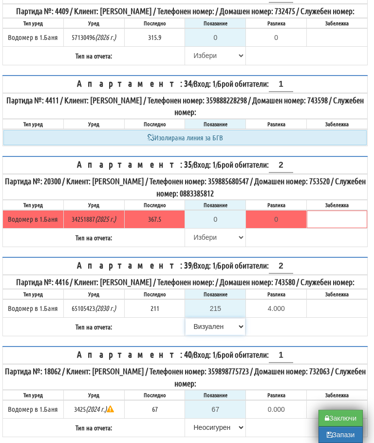
scroll to position [903, 5]
click at [201, 246] on select "[PERSON_NAME] Телефон Бележка Неосигурен достъп Самоотчет Служебно Дистанционен" at bounding box center [215, 238] width 59 height 17
select select "8cc75930-9bfd-e511-80be-8d5a1dced85a"
type input "367.5"
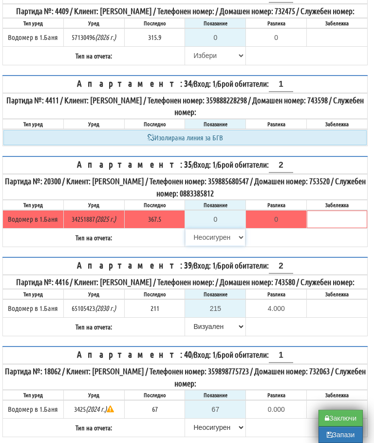
type input "0.0"
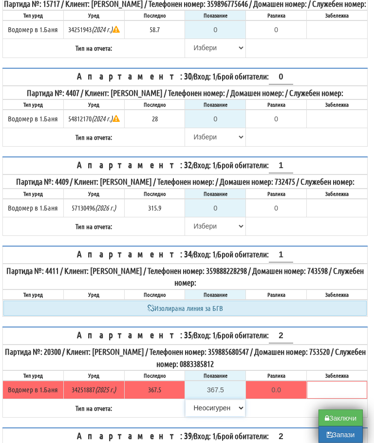
scroll to position [734, 5]
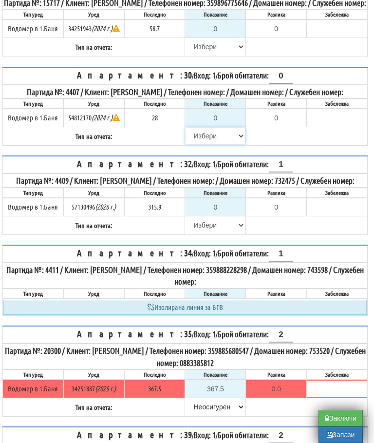
click at [202, 144] on select "[PERSON_NAME] Телефон Бележка Неосигурен достъп Самоотчет Служебно Дистанционен" at bounding box center [215, 136] width 59 height 17
select select "8cc75930-9bfd-e511-80be-8d5a1dced85a"
type input "28"
type input "0.000"
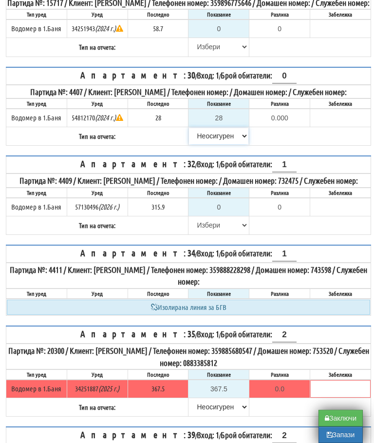
scroll to position [734, 0]
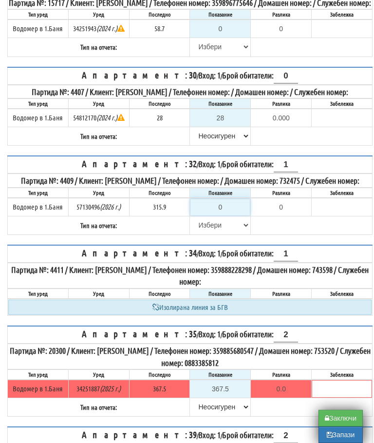
click at [227, 216] on input "0" at bounding box center [220, 207] width 59 height 17
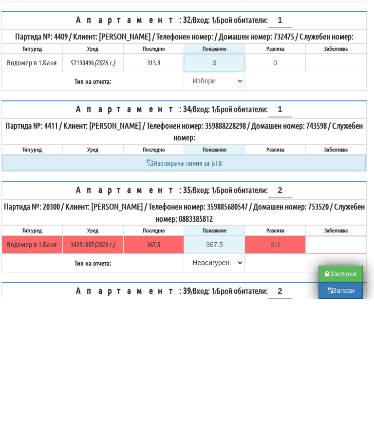
type input "3"
type input "-312.900"
type input "31"
type input "-284.900"
type input "318"
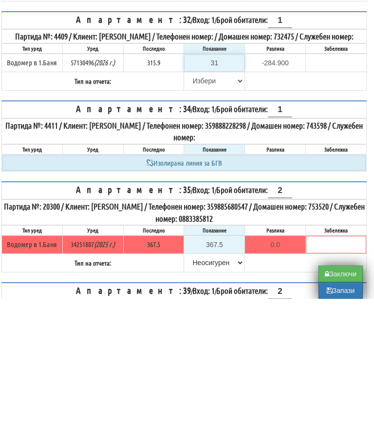
type input "2.100"
type input "318.8"
type input "2.9"
type input "318.8"
click at [197, 217] on select "[PERSON_NAME] Телефон Бележка Неосигурен достъп Самоотчет Служебно Дистанционен" at bounding box center [214, 225] width 59 height 17
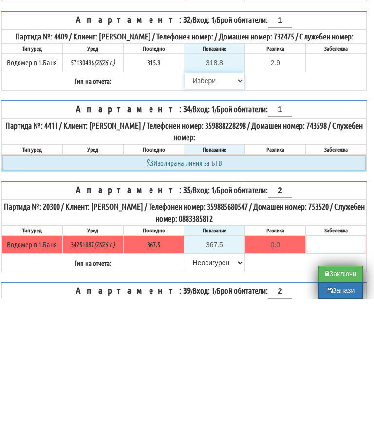
scroll to position [878, 6]
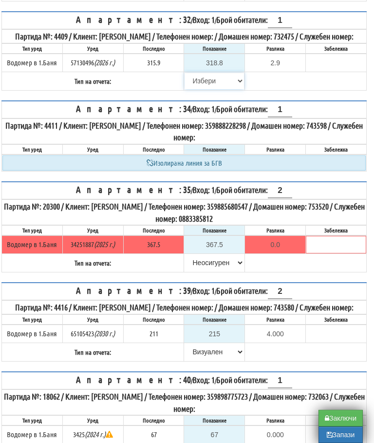
select select "89c75930-9bfd-e511-80be-8d5a1dced85a"
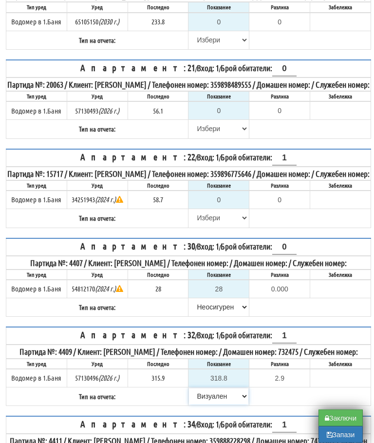
scroll to position [524, 1]
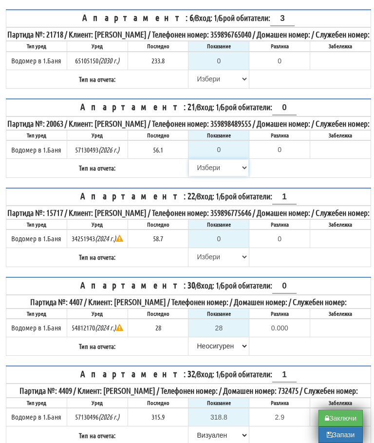
click at [201, 176] on select "[PERSON_NAME] Телефон Бележка Неосигурен достъп Самоотчет Служебно Дистанционен" at bounding box center [218, 167] width 59 height 17
select select "8cc75930-9bfd-e511-80be-8d5a1dced85a"
type input "56.1"
type input "0.0"
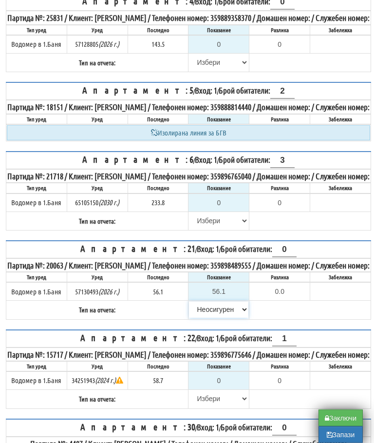
scroll to position [340, 1]
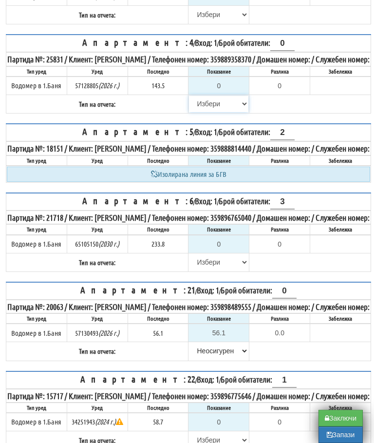
click at [206, 110] on select "[PERSON_NAME] Телефон Бележка Неосигурен достъп Самоотчет Служебно Дистанционен" at bounding box center [218, 104] width 59 height 17
select select "8cc75930-9bfd-e511-80be-8d5a1dced85a"
type input "143.5"
type input "0.0"
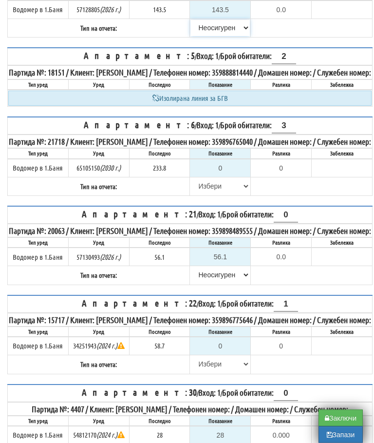
scroll to position [439, 0]
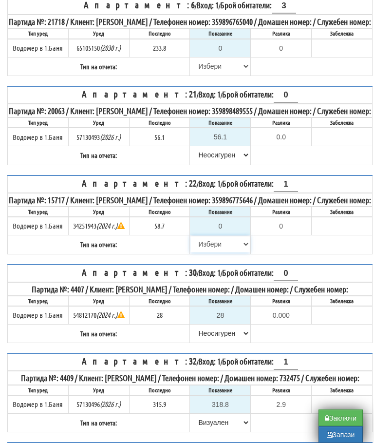
click at [207, 253] on select "[PERSON_NAME] Телефон Бележка Неосигурен достъп Самоотчет Служебно Дистанционен" at bounding box center [220, 244] width 59 height 17
select select "8cc75930-9bfd-e511-80be-8d5a1dced85a"
type input "58.7"
type input "0.0"
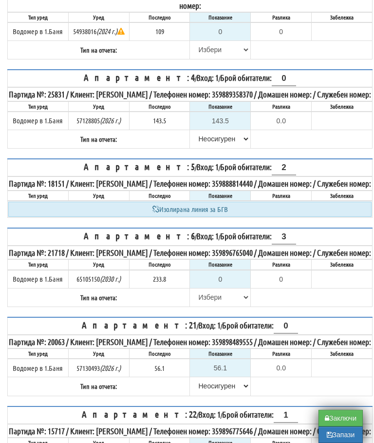
scroll to position [307, 0]
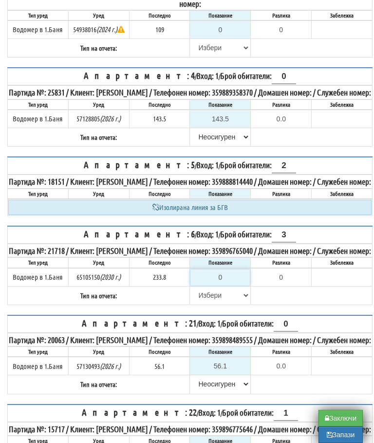
click at [226, 286] on input "0" at bounding box center [220, 277] width 59 height 17
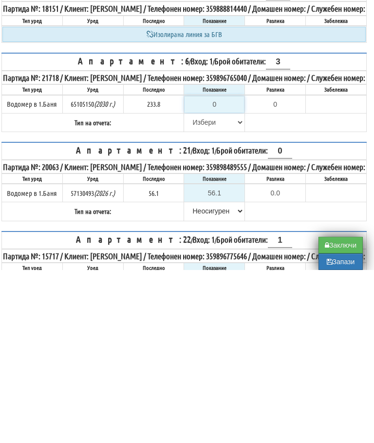
type input "2"
type input "-231.800"
type input "23"
type input "-210.800"
type input "236"
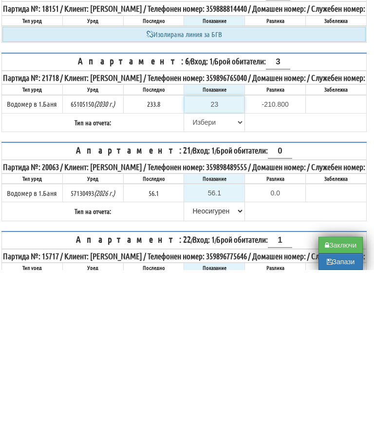
type input "2.200"
type input "236.4"
type input "2.6"
type input "236.4"
click at [202, 287] on select "[PERSON_NAME] Телефон Бележка Неосигурен достъп Самоотчет Служебно Дистанционен" at bounding box center [214, 295] width 59 height 17
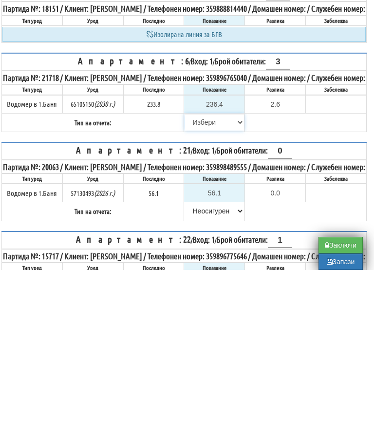
scroll to position [480, 6]
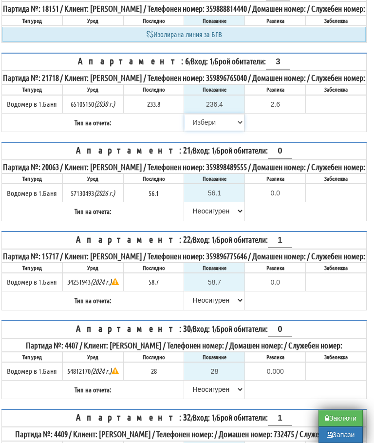
select select "89c75930-9bfd-e511-80be-8d5a1dced85a"
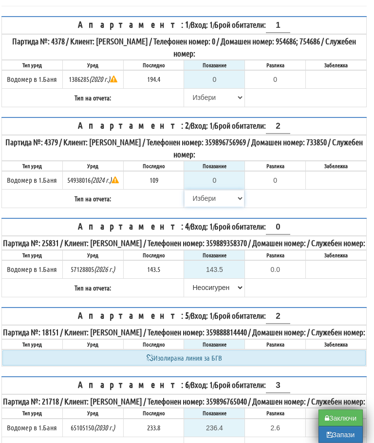
click at [203, 198] on select "[PERSON_NAME] Телефон Бележка Неосигурен достъп Самоотчет Служебно Дистанционен" at bounding box center [214, 199] width 59 height 17
select select "8cc75930-9bfd-e511-80be-8d5a1dced85a"
type input "109"
type input "0.000"
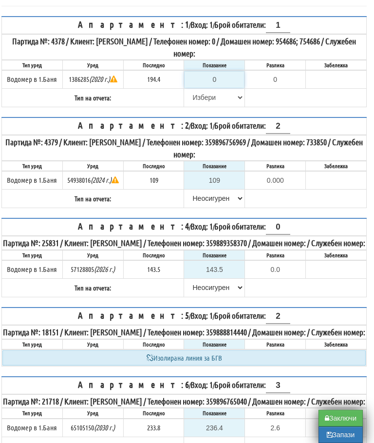
click at [229, 76] on input "0" at bounding box center [214, 79] width 59 height 17
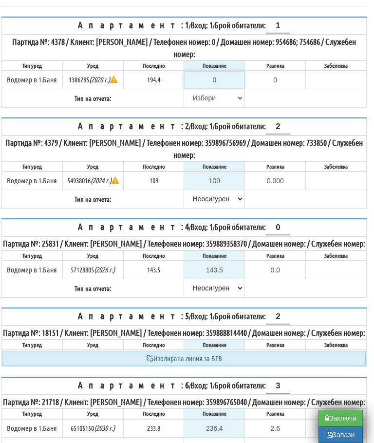
type input "1"
type input "-193.400"
type input "19"
type input "-175.400"
type input "194"
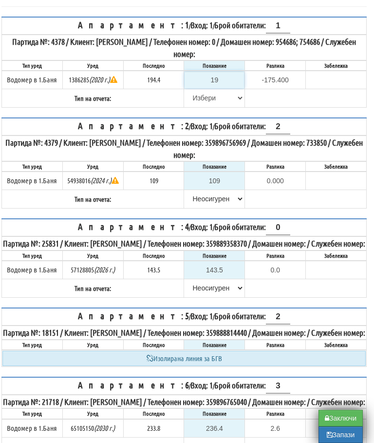
type input "-0.400"
type input "194.4"
type input "0.0"
type input "194.4"
click at [201, 95] on select "[PERSON_NAME] Телефон Бележка Неосигурен достъп Самоотчет Служебно Дистанционен" at bounding box center [214, 98] width 59 height 17
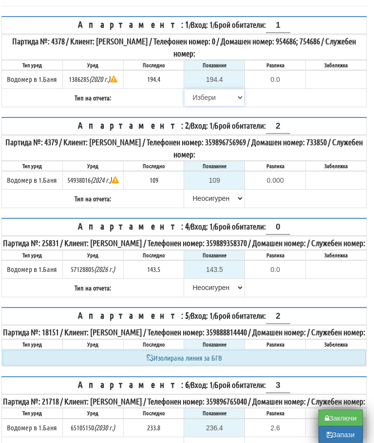
select select "8bc75930-9bfd-e511-80be-8d5a1dced85a"
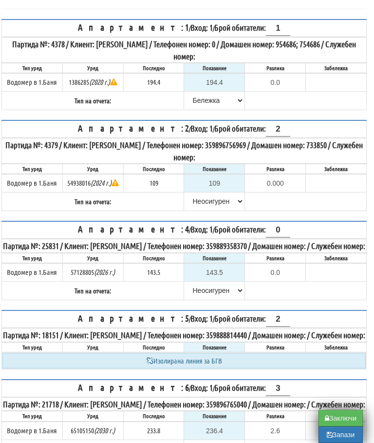
click at [341, 443] on button "Запази" at bounding box center [341, 435] width 44 height 17
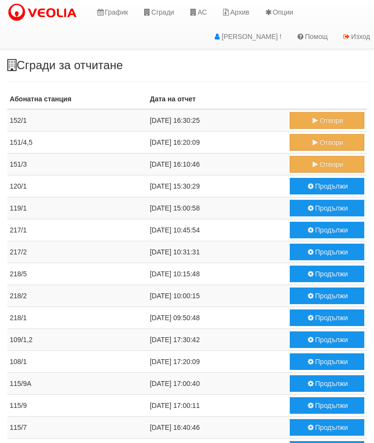
click at [322, 162] on button "Отвори" at bounding box center [327, 164] width 75 height 17
click at [324, 140] on button "Отвори" at bounding box center [327, 142] width 75 height 17
click at [329, 118] on button "Отвори" at bounding box center [327, 120] width 75 height 17
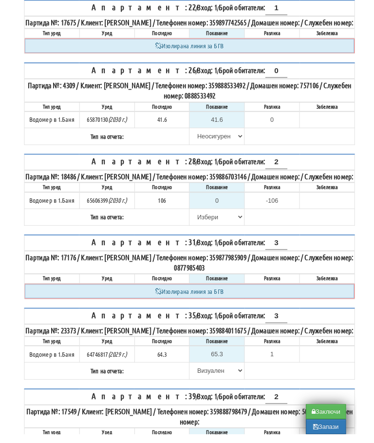
scroll to position [534, 0]
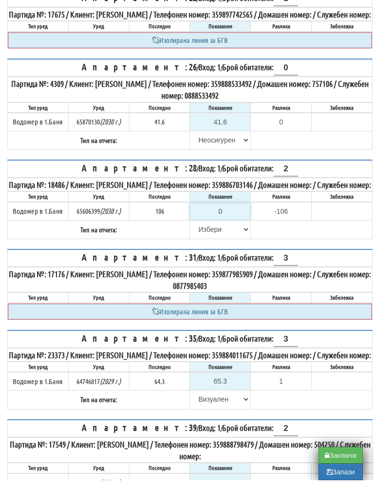
click at [227, 229] on input "0" at bounding box center [220, 221] width 59 height 17
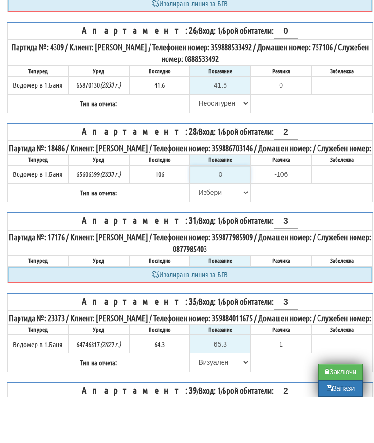
type input "1"
type input "-105.000"
type input "10"
type input "-96.000"
type input "108"
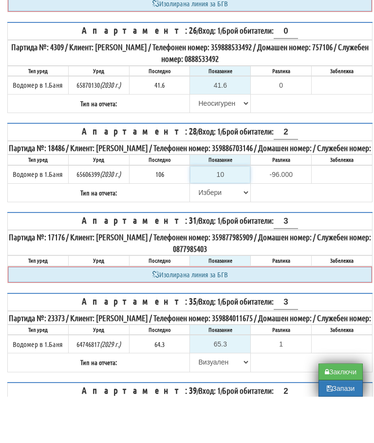
type input "2.000"
type input "108.7"
type input "2.700"
type input "108.7"
click at [198, 231] on select "[PERSON_NAME] Телефон Бележка Неосигурен достъп Самоотчет Служебно Дистанционен" at bounding box center [220, 239] width 59 height 17
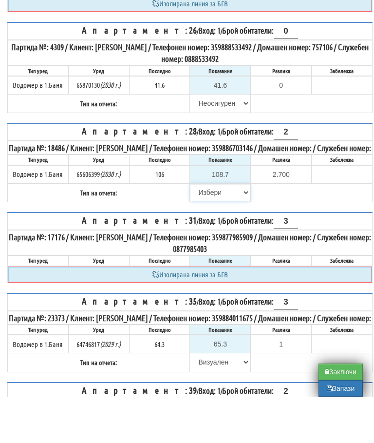
scroll to position [580, 0]
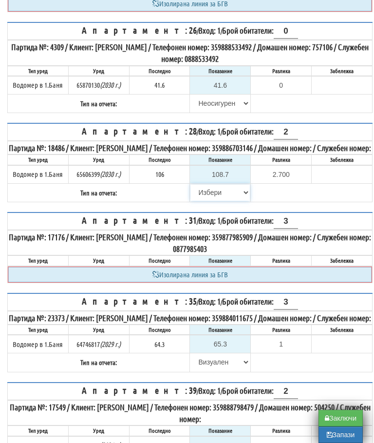
select select "8ac75930-9bfd-e511-80be-8d5a1dced85a"
click at [340, 439] on button "Запази" at bounding box center [341, 435] width 44 height 17
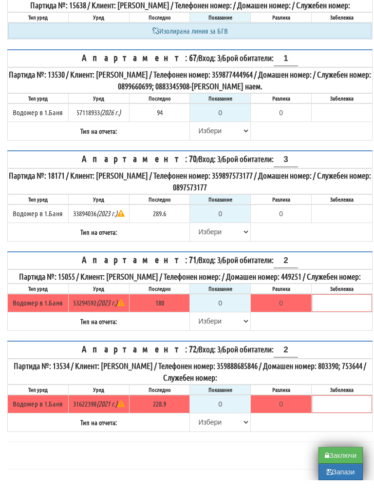
scroll to position [673, 0]
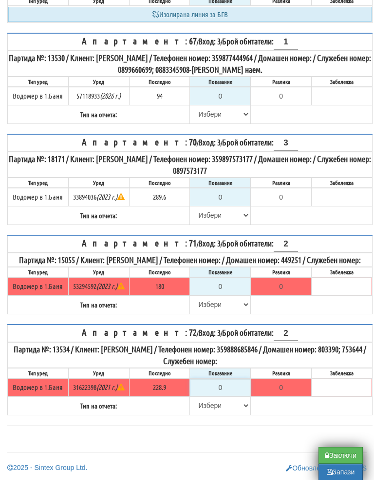
click at [231, 392] on input "0" at bounding box center [220, 397] width 59 height 17
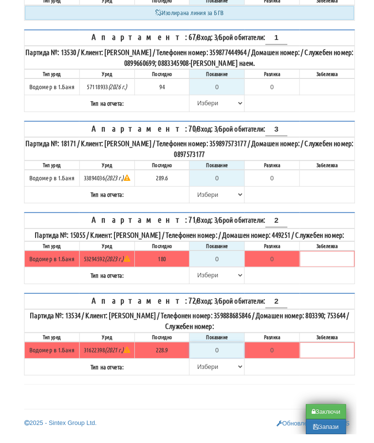
scroll to position [720, 6]
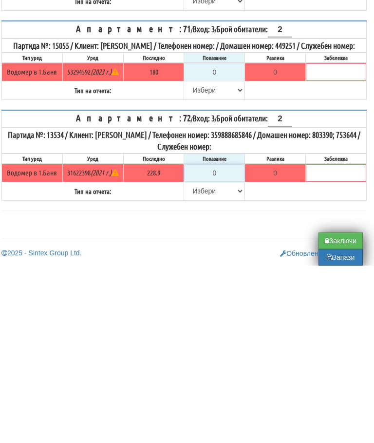
type input "2"
type input "-226.900"
type input "22"
type input "-206.900"
type input "228"
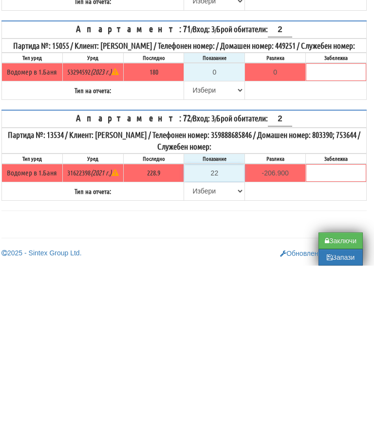
type input "-0.900"
type input "228.9"
type input "0.0"
type input "228.9"
click at [337, 342] on input "text" at bounding box center [336, 350] width 59 height 17
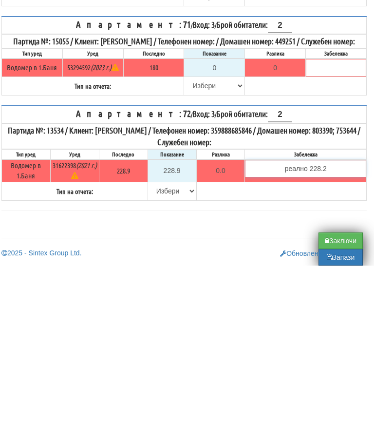
type input "реално 228.2"
click at [162, 359] on tr "Тип на отчета: [PERSON_NAME] Телефон Бележка Неосигурен достъп Самоотчет Служеб…" at bounding box center [184, 368] width 365 height 19
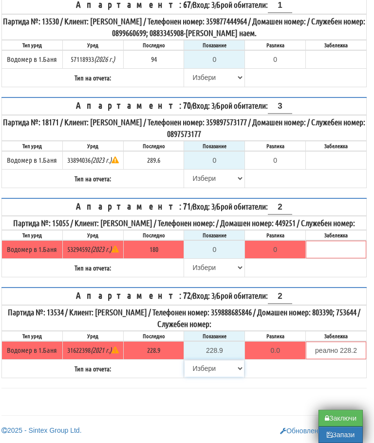
select select "8bc75930-9bfd-e511-80be-8d5a1dced85a"
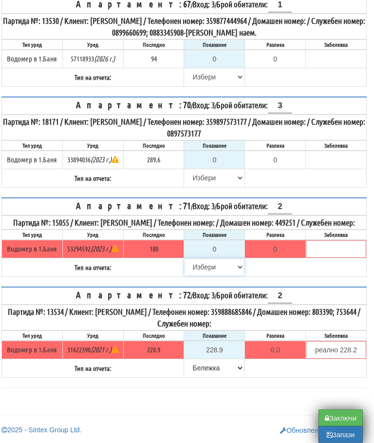
click at [202, 270] on select "[PERSON_NAME] Телефон Бележка Неосигурен достъп Самоотчет Служебно Дистанционен" at bounding box center [214, 267] width 59 height 17
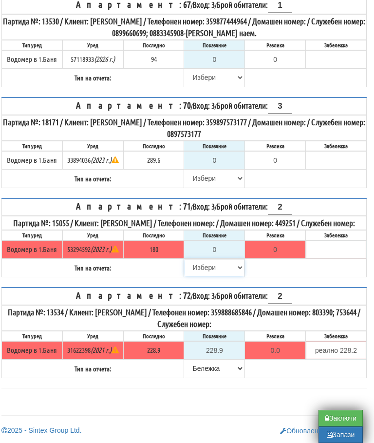
select select "8cc75930-9bfd-e511-80be-8d5a1dced85a"
type input "180"
type input "0.000"
click at [202, 170] on select "[PERSON_NAME] Телефон Бележка Неосигурен достъп Самоотчет Служебно Дистанционен" at bounding box center [214, 178] width 59 height 17
select select "8cc75930-9bfd-e511-80be-8d5a1dced85a"
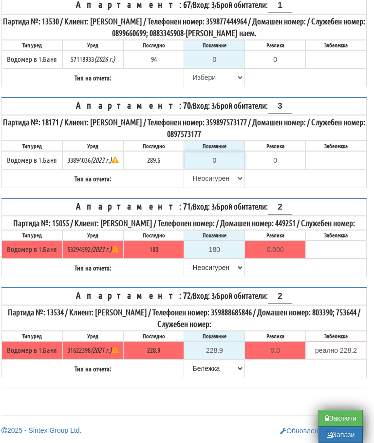
type input "289.6"
type input "0.0"
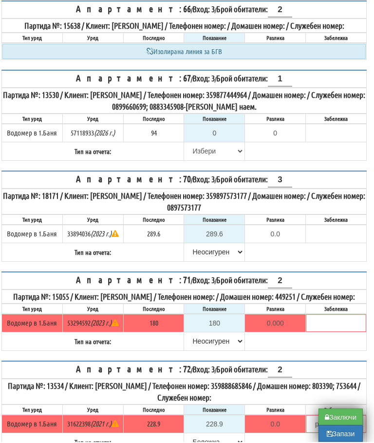
click at [311, 162] on table "Апартамент: 67 / Вход: 3 / Брой обитатели: 1 Партида №: 13530 / Клиент: АЛЕКСАН…" at bounding box center [184, 116] width 366 height 91
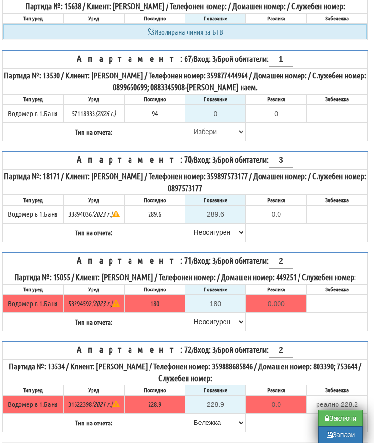
scroll to position [640, 5]
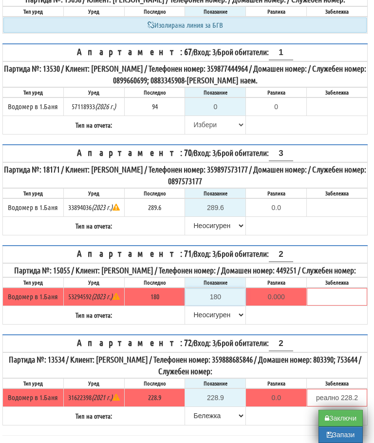
click at [231, 305] on input "180" at bounding box center [215, 297] width 59 height 17
click at [220, 323] on select "[PERSON_NAME] Телефон Бележка Неосигурен достъп Самоотчет Служебно Дистанционен" at bounding box center [215, 315] width 59 height 17
select select "89c75930-9bfd-e511-80be-8d5a1dced85a"
click at [232, 305] on input "180" at bounding box center [215, 297] width 59 height 17
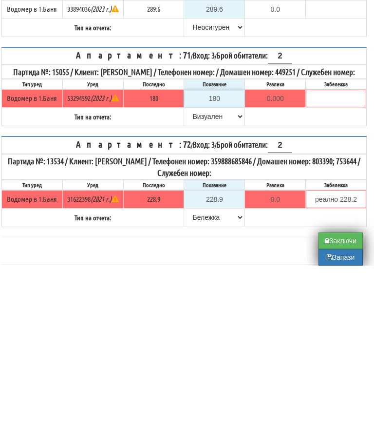
type input "1"
type input "-179.000"
type input "18"
type input "-162.000"
type input "181"
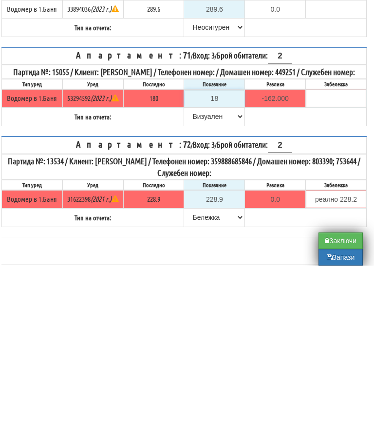
type input "1.000"
type input "181.7"
type input "1.700"
type input "181.7"
click at [201, 286] on select "[PERSON_NAME] Телефон Бележка Неосигурен достъп Самоотчет Служебно Дистанционен" at bounding box center [214, 294] width 59 height 17
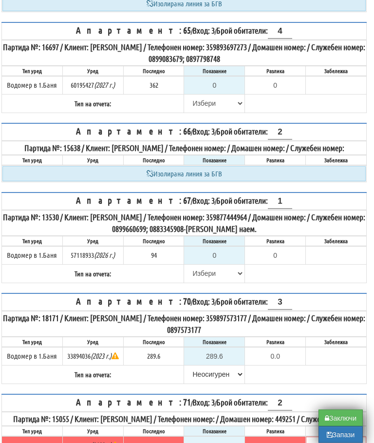
scroll to position [491, 6]
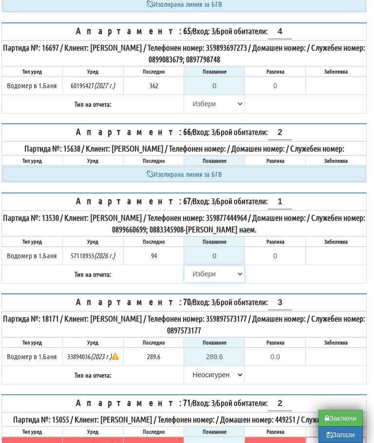
click at [196, 282] on select "[PERSON_NAME] Телефон Бележка Неосигурен достъп Самоотчет Служебно Дистанционен" at bounding box center [214, 274] width 59 height 17
select select "8cc75930-9bfd-e511-80be-8d5a1dced85a"
type input "94"
type input "0.000"
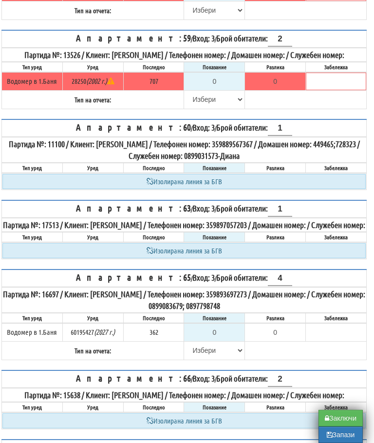
scroll to position [243, 6]
click at [225, 87] on input "0" at bounding box center [214, 82] width 59 height 17
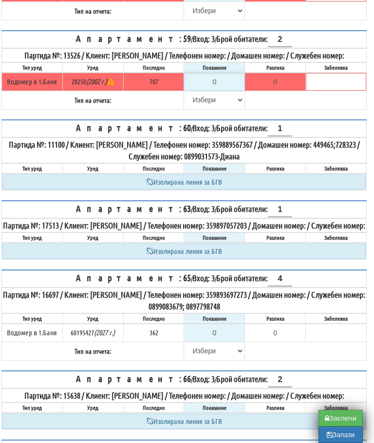
type input "7"
type input "-700.000"
type input "70"
type input "-637.000"
type input "707"
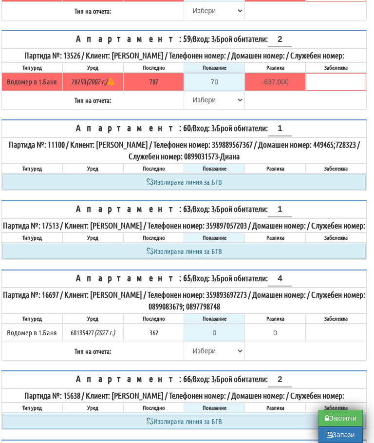
type input "0.000"
type input "707"
click at [207, 108] on select "[PERSON_NAME] Телефон Бележка Неосигурен достъп Самоотчет Служебно Дистанционен" at bounding box center [214, 100] width 59 height 17
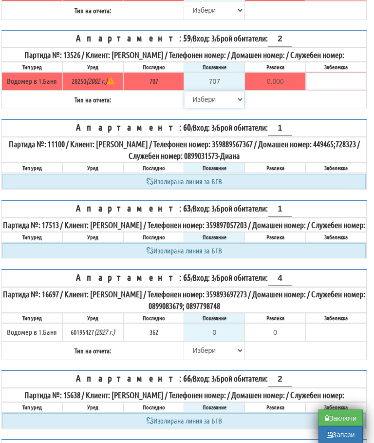
select select "8bc75930-9bfd-e511-80be-8d5a1dced85a"
click at [229, 341] on input "0" at bounding box center [214, 332] width 59 height 17
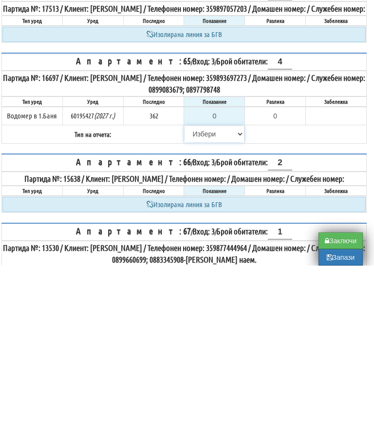
click at [196, 303] on select "[PERSON_NAME] Телефон Бележка Неосигурен достъп Самоотчет Служебно Дистанционен" at bounding box center [214, 311] width 59 height 17
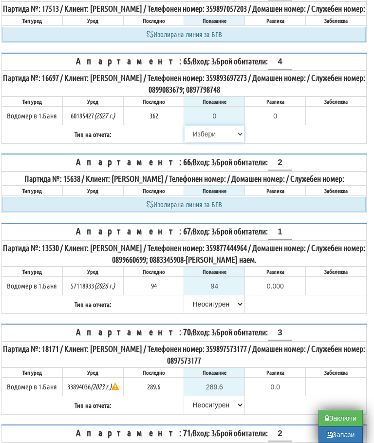
select select "8cc75930-9bfd-e511-80be-8d5a1dced85a"
type input "362"
type input "0.000"
click at [314, 144] on table "Апартамент: 65 / Вход: 3 / Брой обитатели: 4 Партида №: 16697 / Клиент: БАЙРЯМ …" at bounding box center [184, 98] width 366 height 91
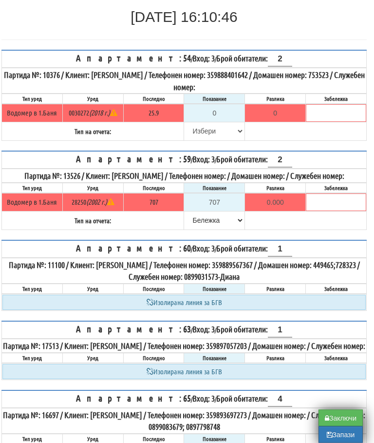
scroll to position [123, 6]
click at [337, 437] on button "Запази" at bounding box center [341, 435] width 44 height 17
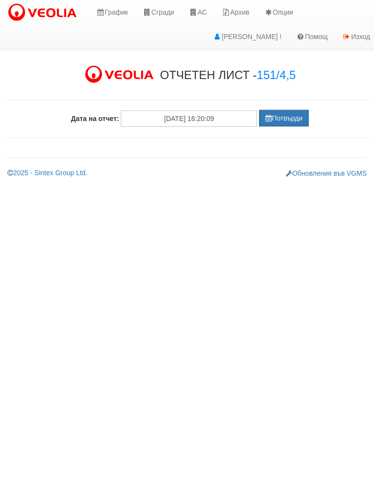
click at [290, 117] on button "Потвърди" at bounding box center [284, 118] width 50 height 17
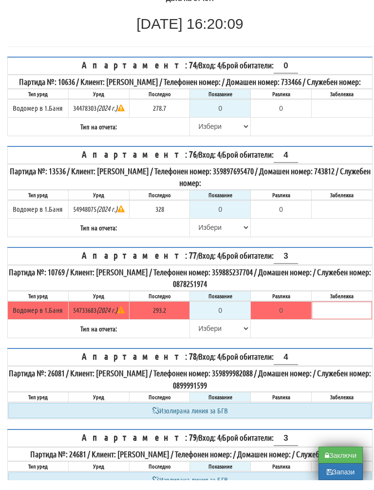
scroll to position [106, 0]
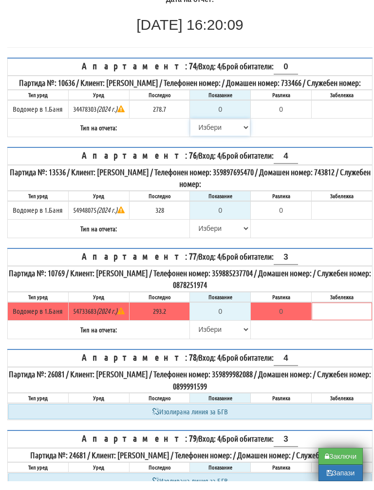
click at [201, 136] on select "[PERSON_NAME] Телефон Бележка Неосигурен достъп Самоотчет Служебно Дистанционен" at bounding box center [220, 136] width 59 height 17
select select "8cc75930-9bfd-e511-80be-8d5a1dced85a"
type input "278.7"
type input "0.0"
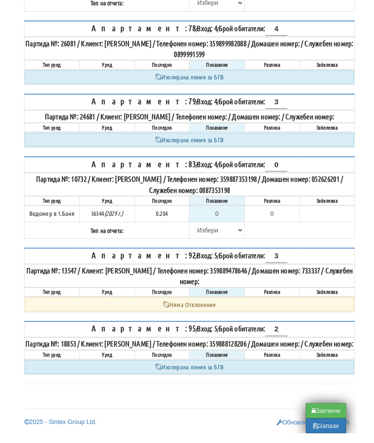
scroll to position [445, 0]
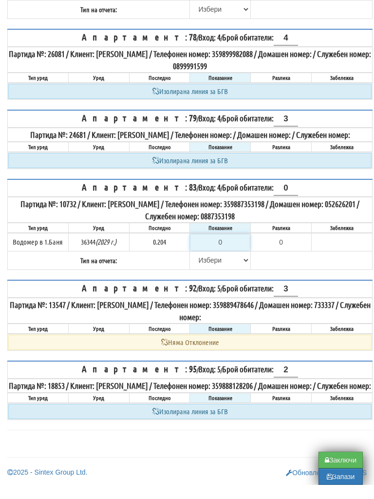
click at [232, 248] on input "0" at bounding box center [220, 256] width 59 height 17
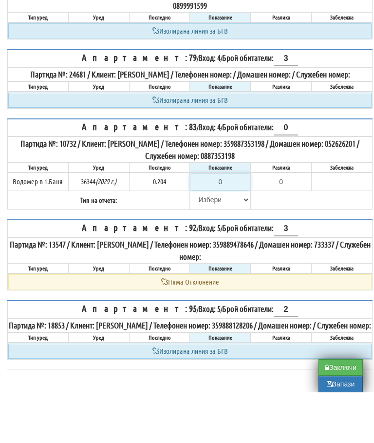
type input "-0.204"
type input "0.2"
type input "-0.004"
type input "0.204"
type input "0.000"
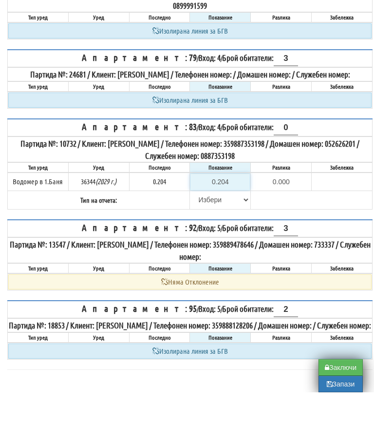
type input "0.204"
click at [208, 242] on select "[PERSON_NAME] Телефон Бележка Неосигурен достъп Самоотчет Служебно Дистанционен" at bounding box center [220, 250] width 59 height 17
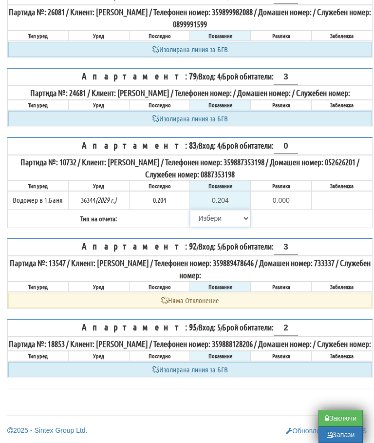
select select "8ac75930-9bfd-e511-80be-8d5a1dced85a"
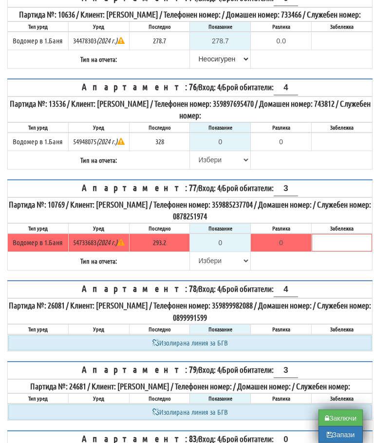
scroll to position [183, 0]
click at [207, 268] on select "[PERSON_NAME] Телефон Бележка Неосигурен достъп Самоотчет Служебно Дистанционен" at bounding box center [220, 261] width 59 height 17
select select "8cc75930-9bfd-e511-80be-8d5a1dced85a"
type input "293.2"
type input "0.0"
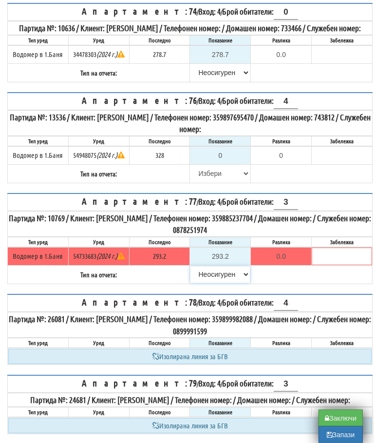
scroll to position [153, 0]
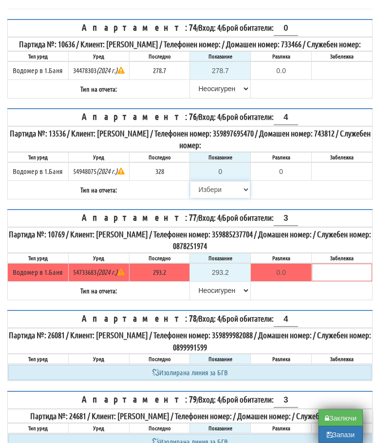
click at [208, 198] on select "[PERSON_NAME] Телефон Бележка Неосигурен достъп Самоотчет Служебно Дистанционен" at bounding box center [220, 190] width 59 height 17
select select "8cc75930-9bfd-e511-80be-8d5a1dced85a"
type input "328"
type input "0.000"
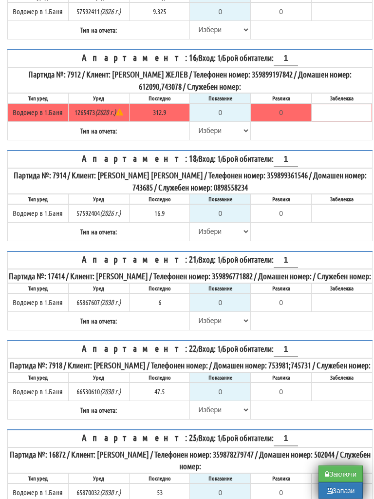
scroll to position [413, 0]
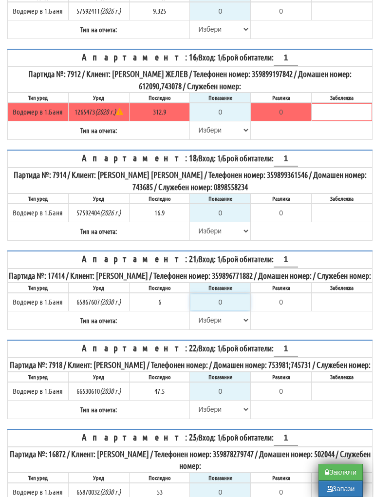
click at [229, 310] on input "0" at bounding box center [220, 304] width 59 height 17
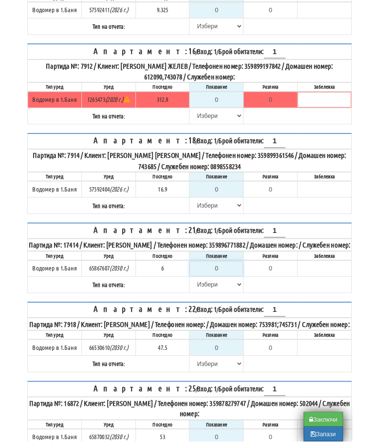
scroll to position [422, 6]
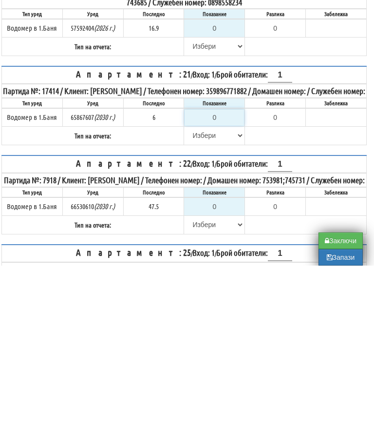
type input "6"
type input "0.000"
type input "6"
click at [192, 305] on select "[PERSON_NAME] Телефон Бележка Неосигурен достъп Самоотчет Служебно Дистанционен" at bounding box center [214, 313] width 59 height 17
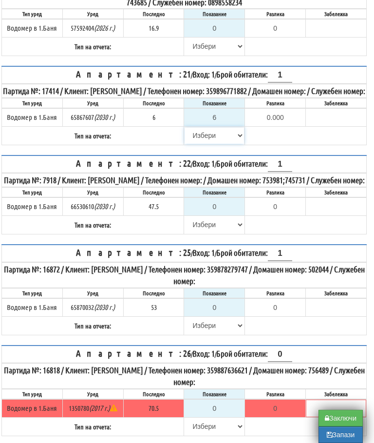
select select "89c75930-9bfd-e511-80be-8d5a1dced85a"
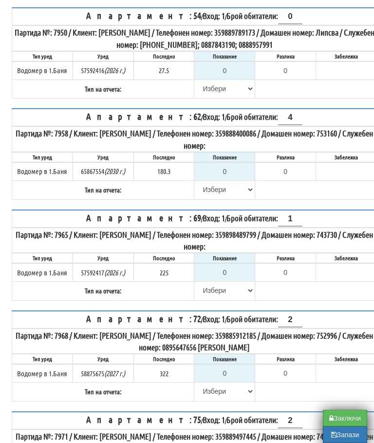
scroll to position [2019, 0]
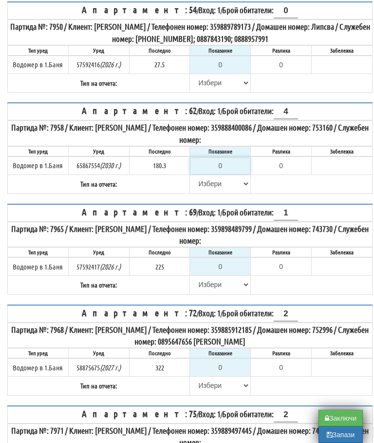
click at [231, 174] on input "0" at bounding box center [220, 165] width 59 height 17
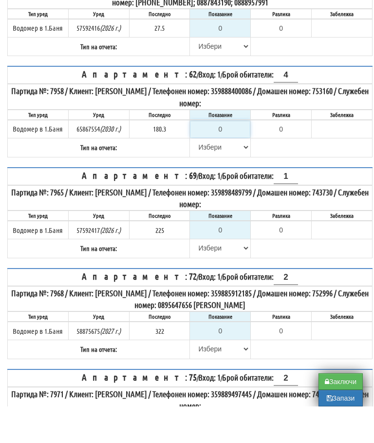
type input "1"
type input "-179.300"
type input "18"
type input "-162.300"
type input "183"
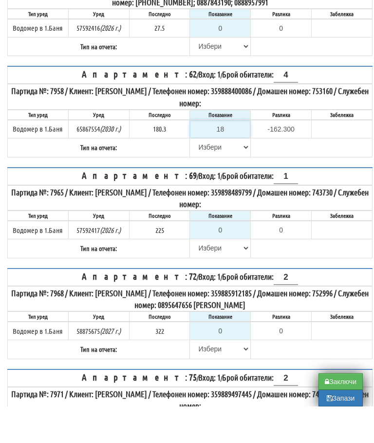
type input "2.700"
type input "183.7"
type input "3.4"
type input "183.7"
click at [212, 187] on select "[PERSON_NAME] Телефон Бележка Неосигурен достъп Самоотчет Служебно Дистанционен" at bounding box center [220, 184] width 59 height 17
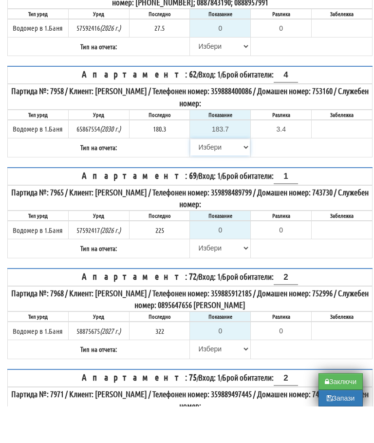
scroll to position [2055, 0]
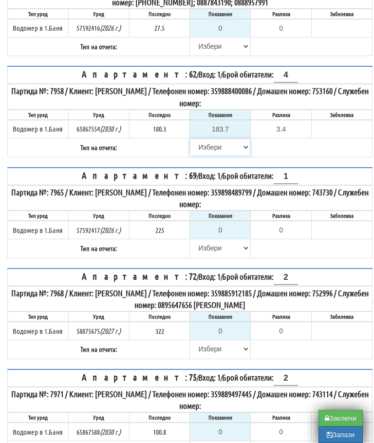
select select "89c75930-9bfd-e511-80be-8d5a1dced85a"
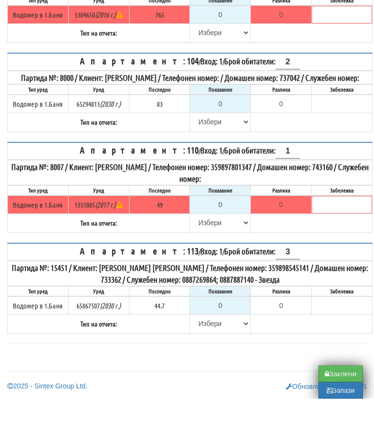
scroll to position [2769, 0]
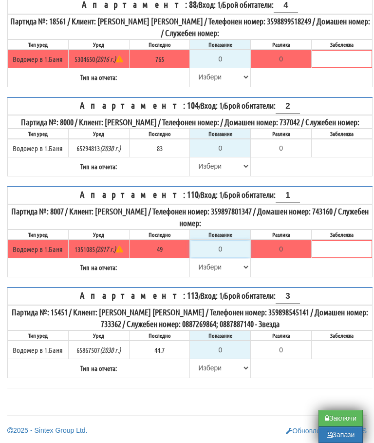
click at [231, 247] on input "0" at bounding box center [220, 249] width 59 height 17
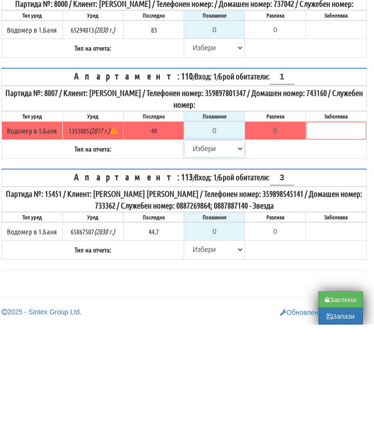
click at [197, 259] on select "[PERSON_NAME] Телефон Бележка Неосигурен достъп Самоотчет Служебно Дистанционен" at bounding box center [214, 267] width 59 height 17
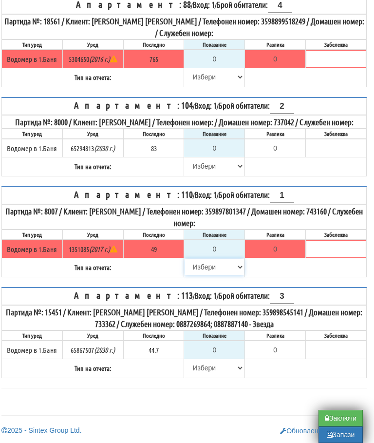
select select "8cc75930-9bfd-e511-80be-8d5a1dced85a"
type input "49"
type input "0.000"
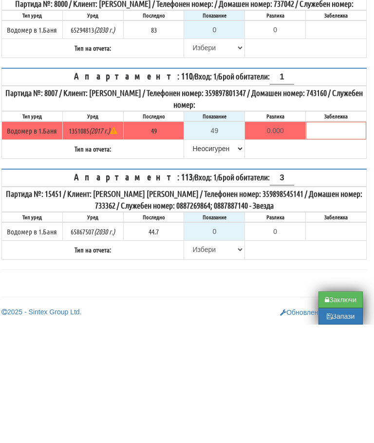
click at [309, 186] on table "Апартамент: 110 / Вход: 1 / Брой обитатели: 1 Партида №: 8007 / Клиент: [PERSON…" at bounding box center [184, 231] width 366 height 91
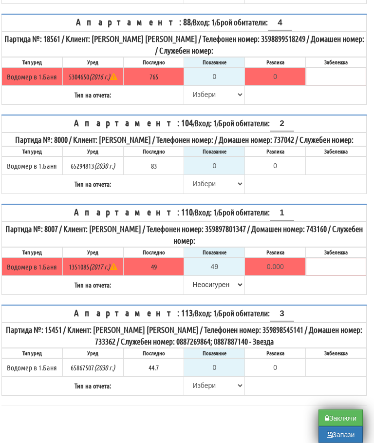
scroll to position [2732, 6]
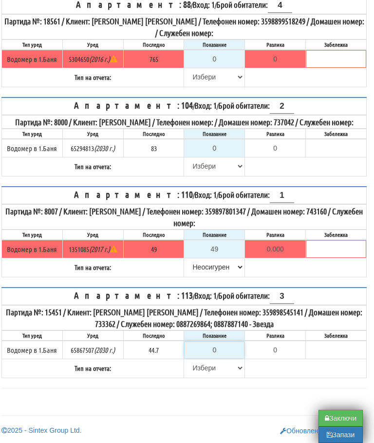
click at [217, 358] on input "0" at bounding box center [214, 350] width 59 height 17
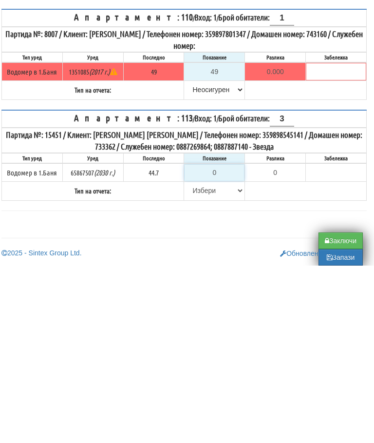
type input "4"
type input "-40.700"
type input "45"
type input "0.300"
type input "45.2"
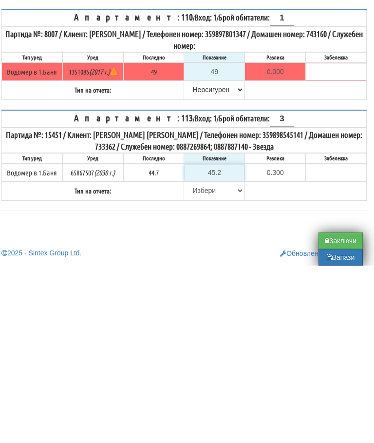
type input "0.5"
type input "45.2"
click at [194, 360] on select "[PERSON_NAME] Телефон Бележка Неосигурен достъп Самоотчет Служебно Дистанционен" at bounding box center [214, 368] width 59 height 17
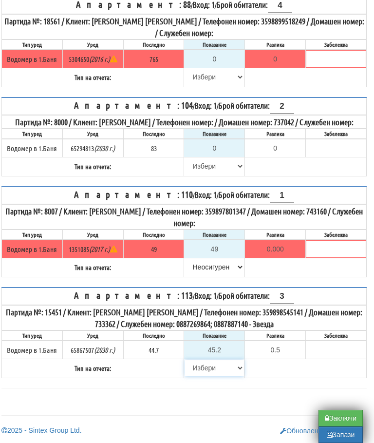
select select "89c75930-9bfd-e511-80be-8d5a1dced85a"
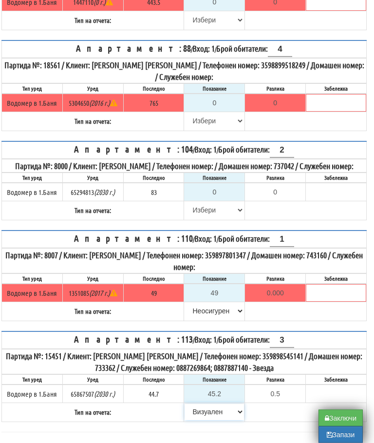
scroll to position [2676, 6]
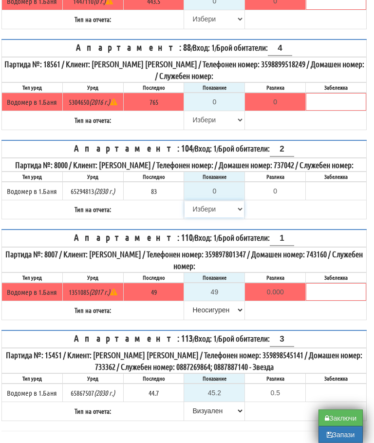
click at [203, 218] on select "[PERSON_NAME] Телефон Бележка Неосигурен достъп Самоотчет Служебно Дистанционен" at bounding box center [214, 209] width 59 height 17
select select "8cc75930-9bfd-e511-80be-8d5a1dced85a"
type input "83"
type input "0.000"
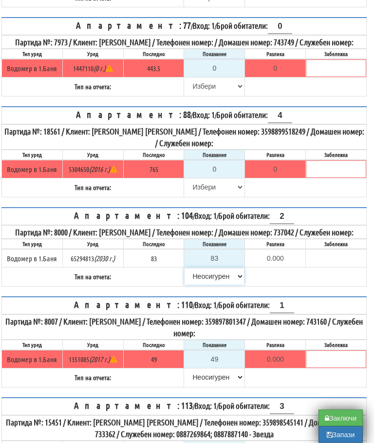
scroll to position [2609, 6]
click at [220, 285] on select "[PERSON_NAME] Телефон Бележка Неосигурен достъп Самоотчет Служебно Дистанционен" at bounding box center [214, 276] width 59 height 17
select select "89c75930-9bfd-e511-80be-8d5a1dced85a"
click at [227, 267] on input "83" at bounding box center [214, 258] width 59 height 17
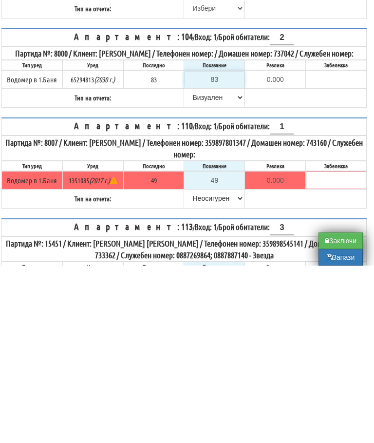
type input "8"
type input "-75.000"
type input "84"
type input "1.000"
type input "84"
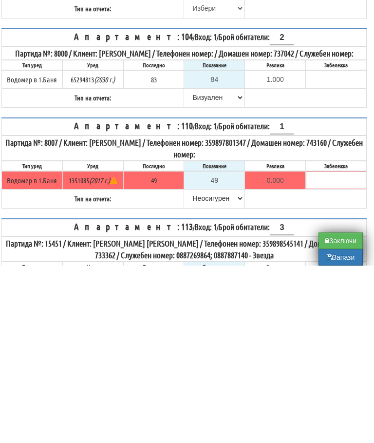
click at [301, 206] on table "Апартамент: 104 / Вход: 1 / Брой обитатели: 2 Партида №: 8000 / Клиент: [PERSON…" at bounding box center [184, 245] width 366 height 79
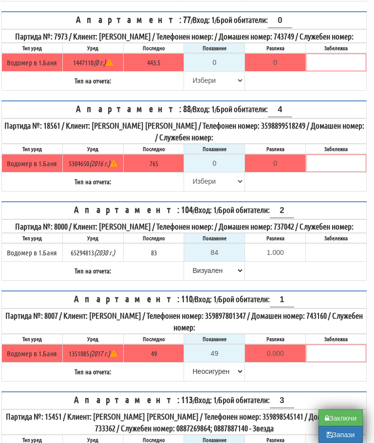
scroll to position [2614, 6]
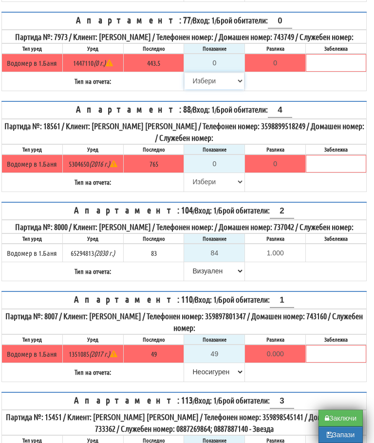
click at [200, 89] on select "[PERSON_NAME] Телефон Бележка Неосигурен достъп Самоотчет Служебно Дистанционен" at bounding box center [214, 81] width 59 height 17
select select "8cc75930-9bfd-e511-80be-8d5a1dced85a"
type input "443.5"
type input "0.0"
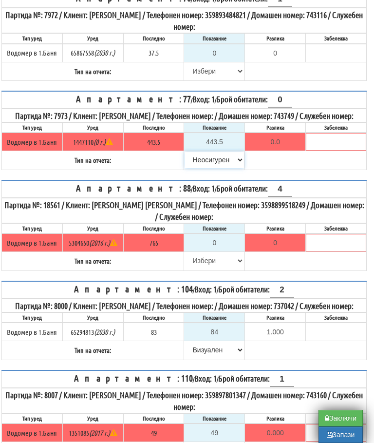
scroll to position [2546, 6]
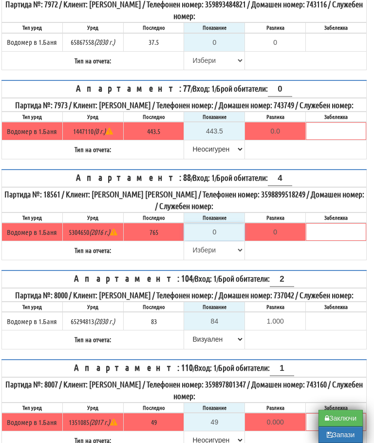
click at [220, 240] on input "0" at bounding box center [214, 232] width 59 height 17
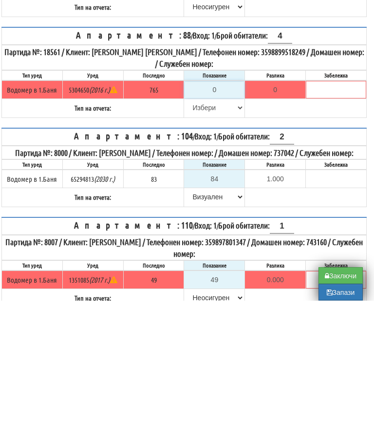
type input "7"
type input "-758.000"
type input "77"
type input "-688.000"
type input "770"
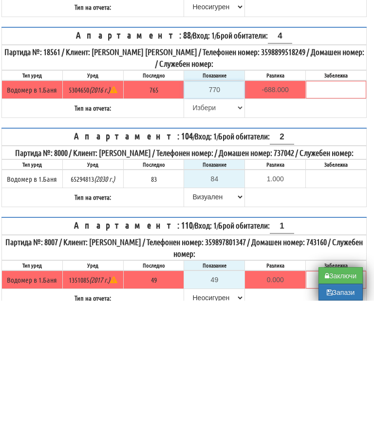
type input "5.000"
type input "770.9"
type input "5.900"
type input "770.9"
click at [196, 242] on select "[PERSON_NAME] Телефон Бележка Неосигурен достъп Самоотчет Служебно Дистанционен" at bounding box center [214, 250] width 59 height 17
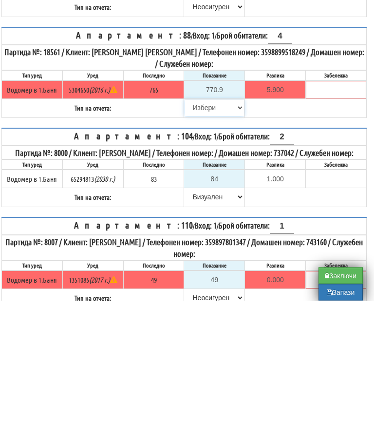
scroll to position [2689, 6]
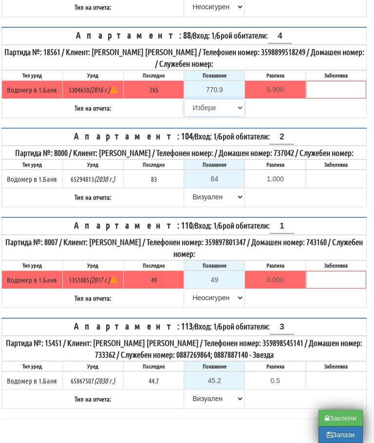
select select "89c75930-9bfd-e511-80be-8d5a1dced85a"
click at [94, 112] on b "Тип на отчета:" at bounding box center [93, 107] width 37 height 9
click at [336, 98] on input "text" at bounding box center [336, 89] width 59 height 17
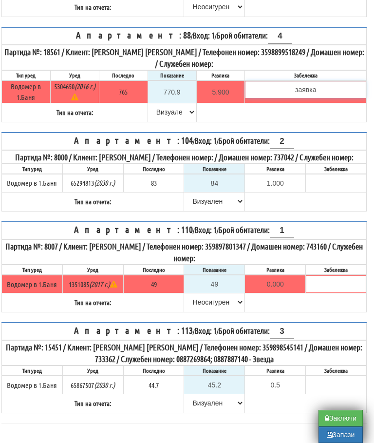
type input "заявка"
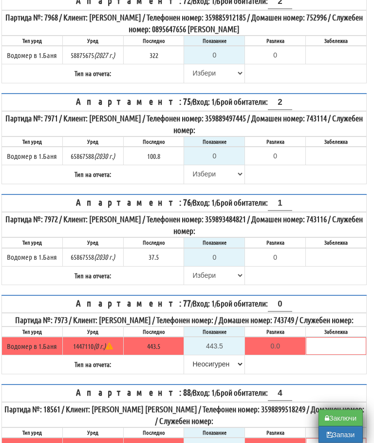
scroll to position [2331, 6]
click at [229, 164] on input "0" at bounding box center [214, 156] width 59 height 17
type input "1"
type input "-99.800"
type input "10"
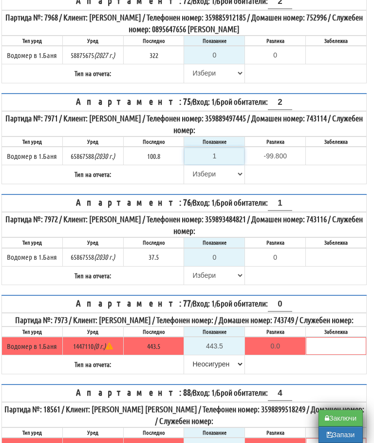
type input "-90.800"
type input "102"
type input "1.200"
type input "102.2"
type input "1.4"
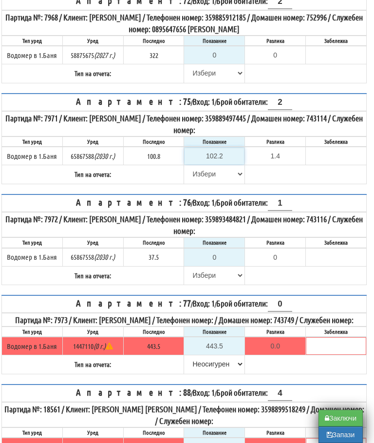
type input "102.2"
click at [189, 182] on select "[PERSON_NAME] Телефон Бележка Неосигурен достъп Самоотчет Служебно Дистанционен" at bounding box center [214, 174] width 59 height 17
select select "89c75930-9bfd-e511-80be-8d5a1dced85a"
click at [220, 266] on input "0" at bounding box center [214, 257] width 59 height 17
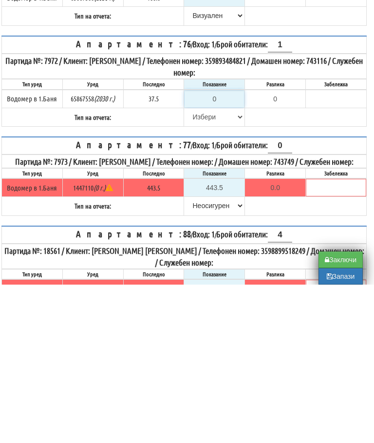
type input "3"
type input "-34.500"
type input "37"
type input "-0.500"
type input "37.7"
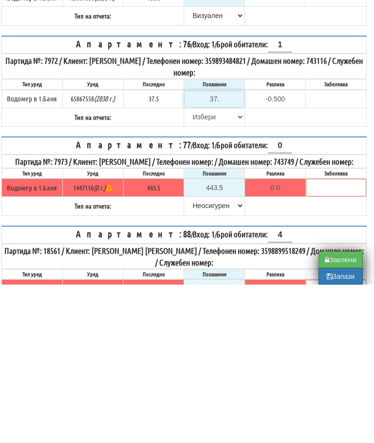
type input "0.2"
click at [197, 249] on input "37.7" at bounding box center [214, 257] width 59 height 17
type input "37.7"
click at [194, 267] on select "[PERSON_NAME] Телефон Бележка Неосигурен достъп Самоотчет Служебно Дистанционен" at bounding box center [214, 275] width 59 height 17
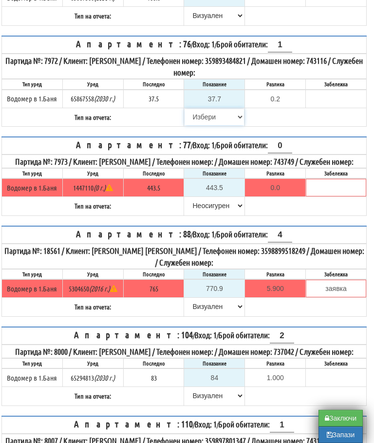
select select "89c75930-9bfd-e511-80be-8d5a1dced85a"
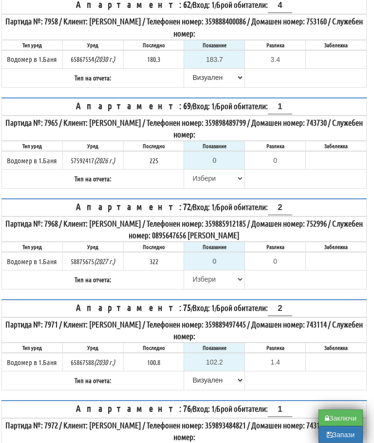
scroll to position [2124, 6]
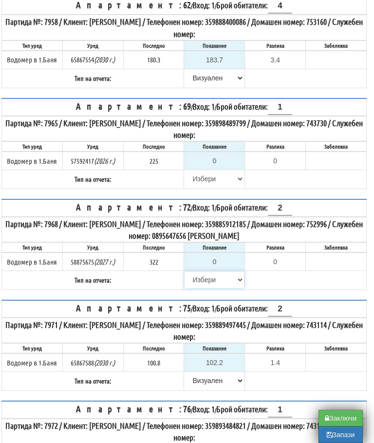
click at [197, 288] on select "[PERSON_NAME] Телефон Бележка Неосигурен достъп Самоотчет Служебно Дистанционен" at bounding box center [214, 280] width 59 height 17
select select "8cc75930-9bfd-e511-80be-8d5a1dced85a"
type input "322"
type input "0.000"
click at [197, 187] on select "[PERSON_NAME] Телефон Бележка Неосигурен достъп Самоотчет Служебно Дистанционен" at bounding box center [214, 179] width 59 height 17
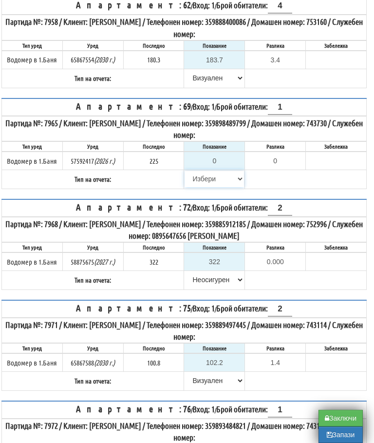
select select "8cc75930-9bfd-e511-80be-8d5a1dced85a"
type input "225"
type input "0.000"
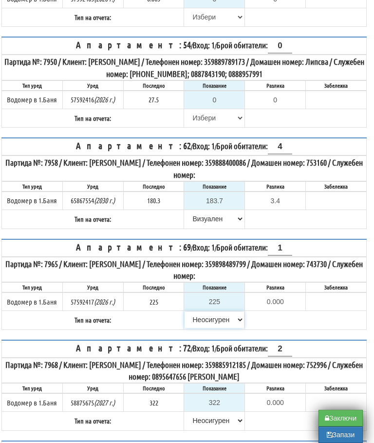
scroll to position [1983, 6]
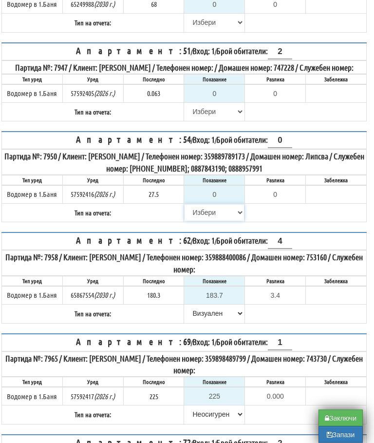
click at [202, 221] on select "[PERSON_NAME] Телефон Бележка Неосигурен достъп Самоотчет Служебно Дистанционен" at bounding box center [214, 213] width 59 height 17
select select "8cc75930-9bfd-e511-80be-8d5a1dced85a"
type input "27.5"
type input "0.0"
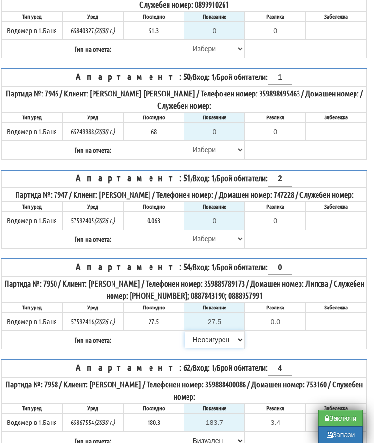
scroll to position [1761, 6]
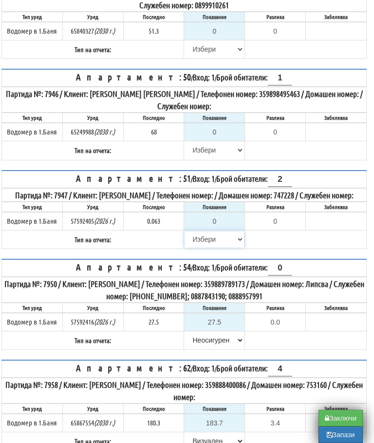
click at [202, 248] on select "[PERSON_NAME] Телефон Бележка Неосигурен достъп Самоотчет Служебно Дистанционен" at bounding box center [214, 239] width 59 height 17
select select "8cc75930-9bfd-e511-80be-8d5a1dced85a"
type input "0.063"
type input "0.000"
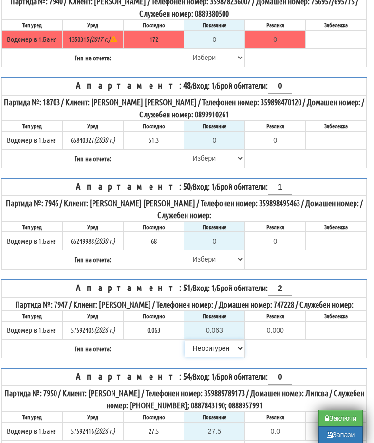
scroll to position [1651, 6]
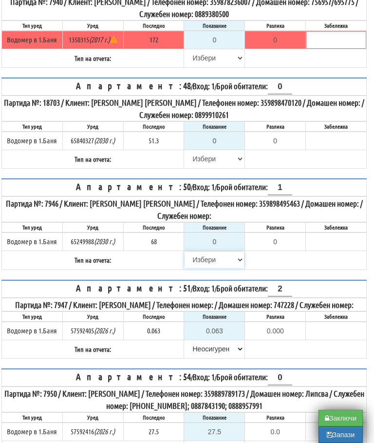
click at [199, 268] on select "[PERSON_NAME] Телефон Бележка Неосигурен достъп Самоотчет Служебно Дистанционен" at bounding box center [214, 260] width 59 height 17
select select "8cc75930-9bfd-e511-80be-8d5a1dced85a"
type input "68"
type input "0.000"
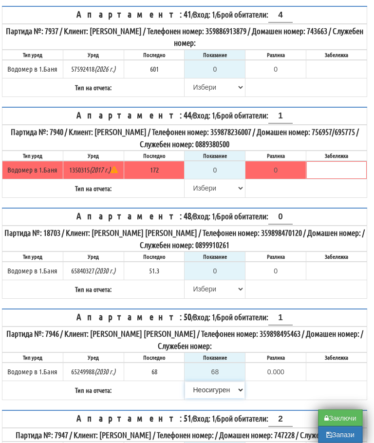
scroll to position [1521, 5]
click at [201, 298] on select "[PERSON_NAME] Телефон Бележка Неосигурен достъп Самоотчет Служебно Дистанционен" at bounding box center [214, 289] width 59 height 17
select select "8cc75930-9bfd-e511-80be-8d5a1dced85a"
type input "51.3"
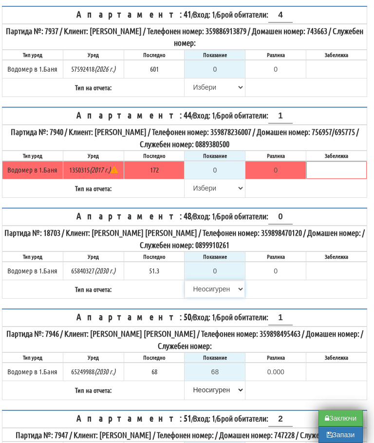
type input "0.0"
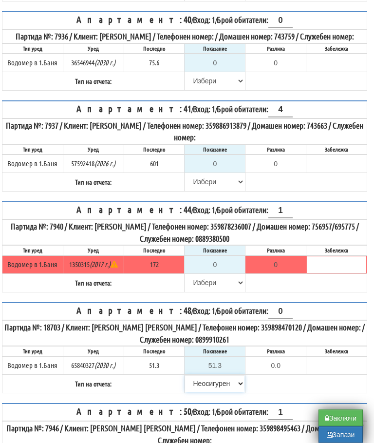
scroll to position [1421, 5]
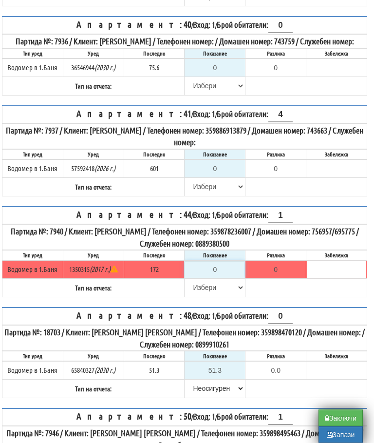
click at [224, 278] on input "0" at bounding box center [214, 270] width 59 height 17
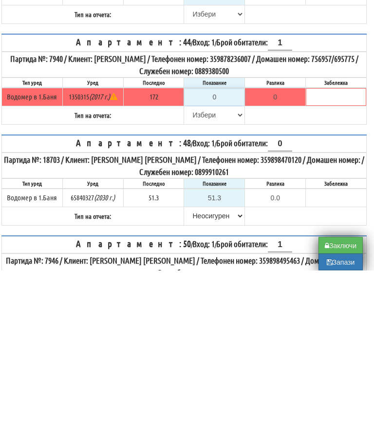
type input "1"
type input "-171.000"
type input "17"
type input "-155.000"
type input "174"
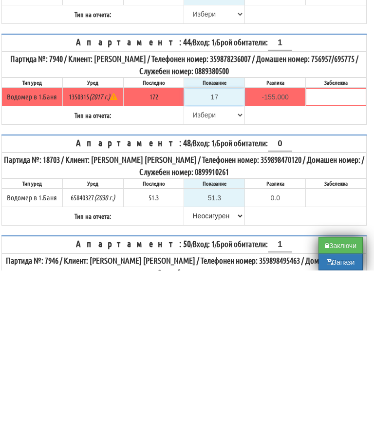
type input "2.000"
type input "174.6"
type input "2.600"
type input "174.6"
click at [197, 280] on select "[PERSON_NAME] Телефон Бележка Неосигурен достъп Самоотчет Служебно Дистанционен" at bounding box center [214, 288] width 59 height 17
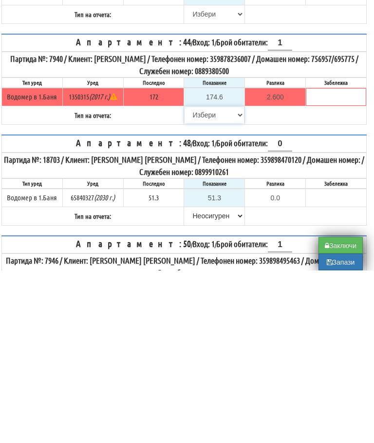
scroll to position [1594, 6]
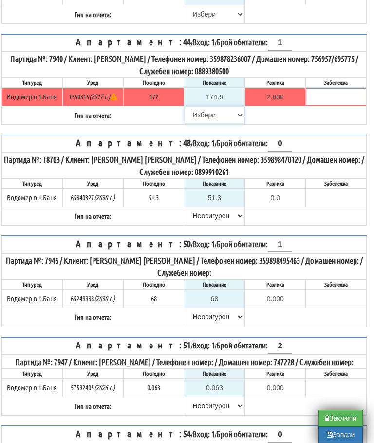
select select "89c75930-9bfd-e511-80be-8d5a1dced85a"
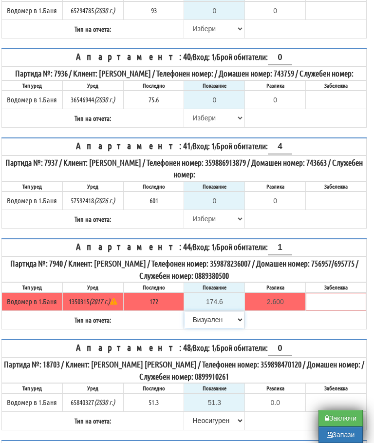
scroll to position [1391, 6]
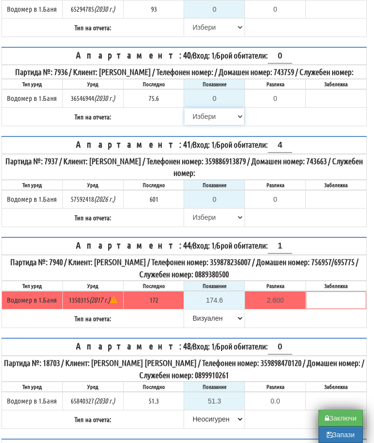
click at [204, 125] on select "[PERSON_NAME] Телефон Бележка Неосигурен достъп Самоотчет Служебно Дистанционен" at bounding box center [214, 116] width 59 height 17
select select "8cc75930-9bfd-e511-80be-8d5a1dced85a"
type input "75.6"
type input "0.0"
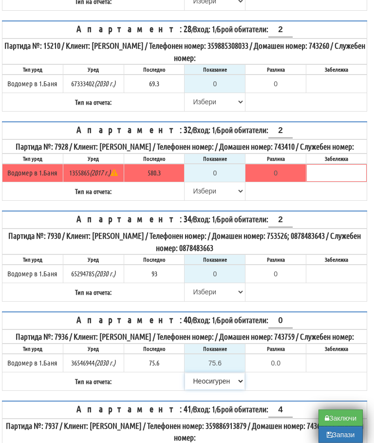
scroll to position [1105, 5]
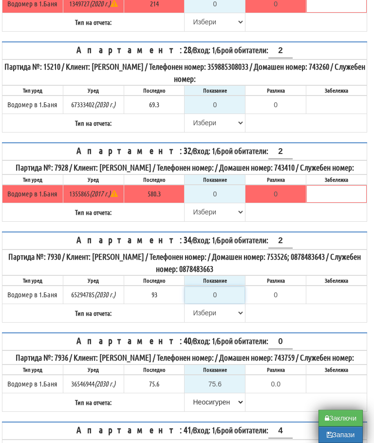
click at [224, 303] on input "0" at bounding box center [214, 295] width 59 height 17
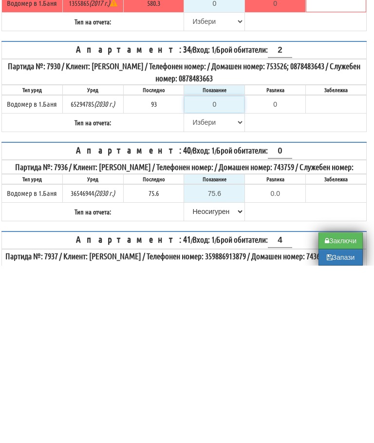
type input "9"
type input "-84.000"
type input "93"
type input "0.000"
type input "93.2"
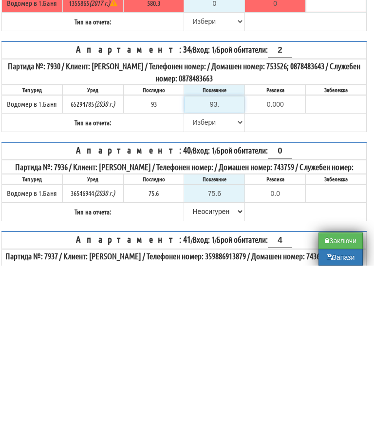
type input "0.200"
type input "93.2"
click at [197, 292] on select "[PERSON_NAME] Телефон Бележка Неосигурен достъп Самоотчет Служебно Дистанционен" at bounding box center [214, 300] width 59 height 17
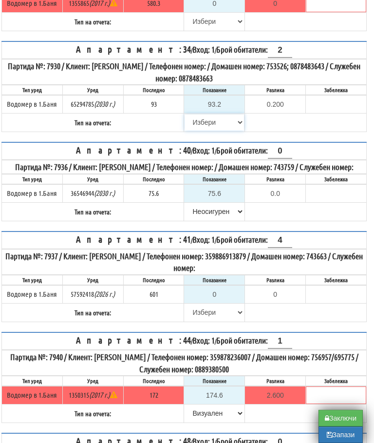
select select "89c75930-9bfd-e511-80be-8d5a1dced85a"
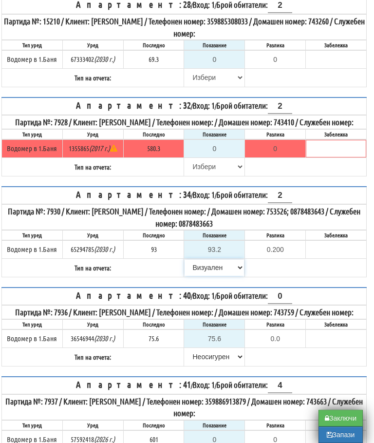
scroll to position [1150, 6]
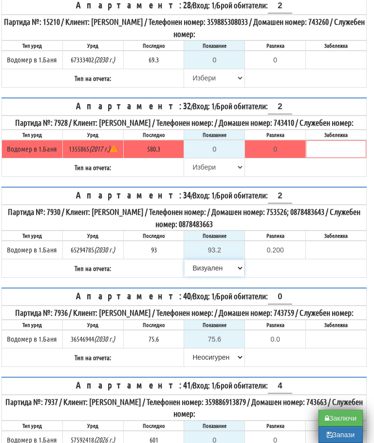
click at [205, 276] on select "[PERSON_NAME] Телефон Бележка Неосигурен достъп Самоотчет Служебно Дистанционен" at bounding box center [214, 268] width 59 height 17
click at [198, 176] on select "[PERSON_NAME] Телефон Бележка Неосигурен достъп Самоотчет Служебно Дистанционен" at bounding box center [214, 167] width 59 height 17
select select "8cc75930-9bfd-e511-80be-8d5a1dced85a"
type input "580.3"
type input "0.0"
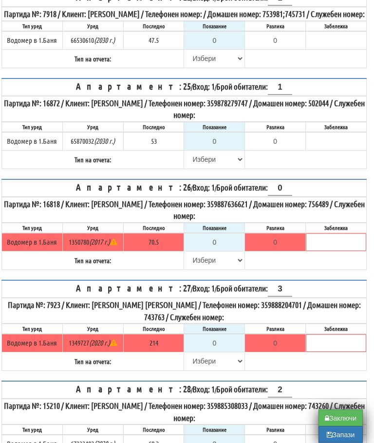
scroll to position [766, 6]
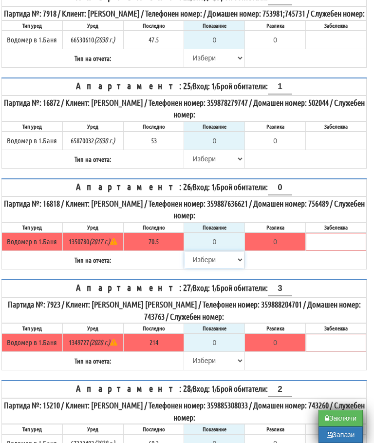
click at [198, 268] on select "[PERSON_NAME] Телефон Бележка Неосигурен достъп Самоотчет Служебно Дистанционен" at bounding box center [214, 260] width 59 height 17
click at [199, 268] on select "[PERSON_NAME] Телефон Бележка Неосигурен достъп Самоотчет Служебно Дистанционен" at bounding box center [214, 260] width 59 height 17
select select "8cc75930-9bfd-e511-80be-8d5a1dced85a"
type input "70.5"
type input "0.0"
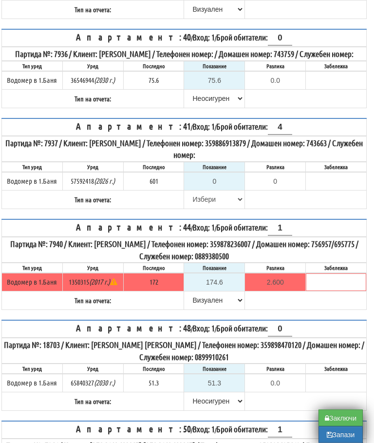
scroll to position [1410, 6]
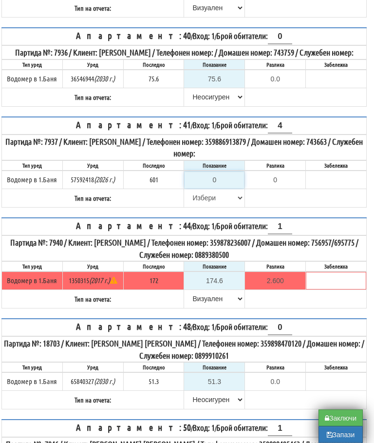
click at [222, 189] on input "0" at bounding box center [214, 180] width 59 height 17
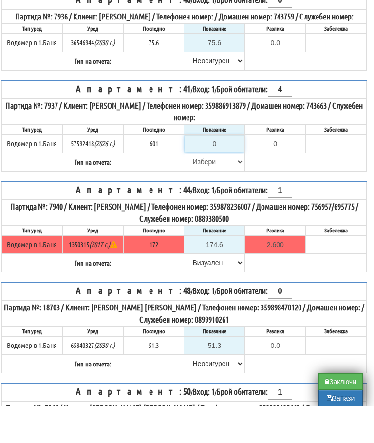
type input "6"
type input "-595.000"
type input "62"
type input "-539.000"
type input "629"
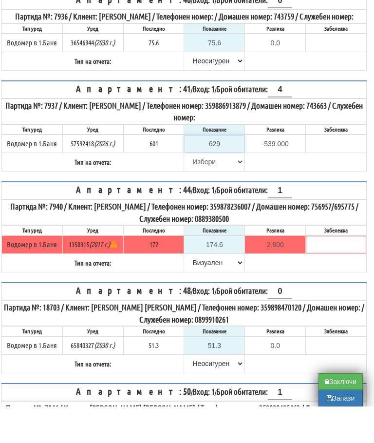
type input "28.000"
click at [335, 179] on body "График Сгради АС Архив Опции [PERSON_NAME] ! Помощ Изход 152/1" at bounding box center [181, 167] width 374 height 3155
type input "0"
type input "-601.000"
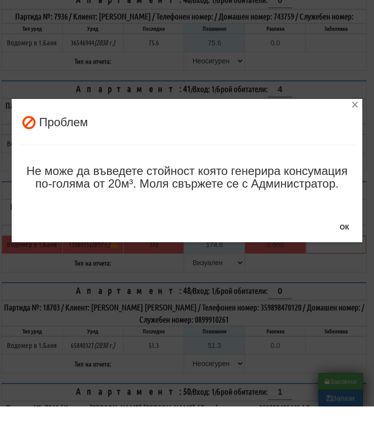
scroll to position [1447, 6]
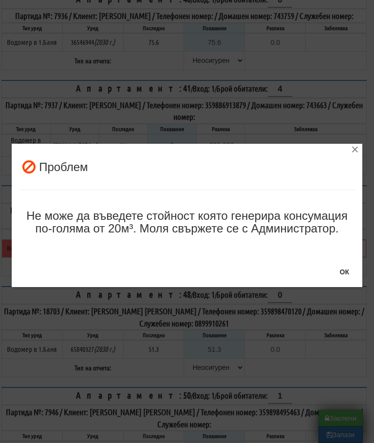
click at [349, 271] on button "ОК" at bounding box center [344, 272] width 21 height 16
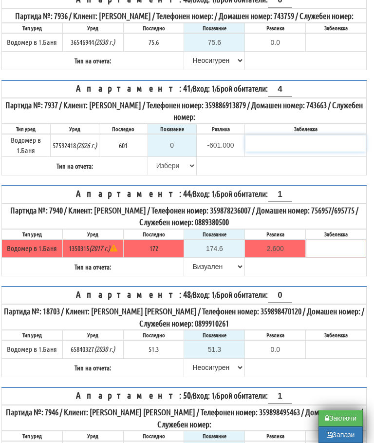
click at [317, 152] on input "text" at bounding box center [306, 143] width 120 height 17
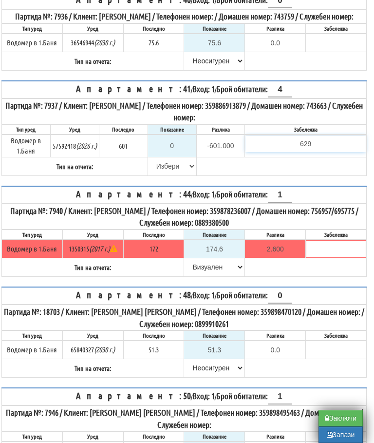
type input "629"
click at [265, 176] on table "Апартамент: 41 / Вход: 1 / Брой обитатели: 4 Партида №: 7937 / Клиент: [PERSON_…" at bounding box center [184, 128] width 366 height 96
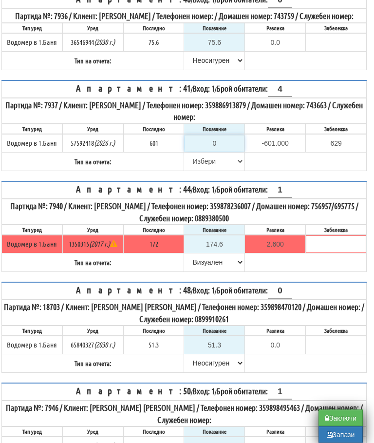
click at [225, 152] on input "0" at bounding box center [214, 144] width 59 height 17
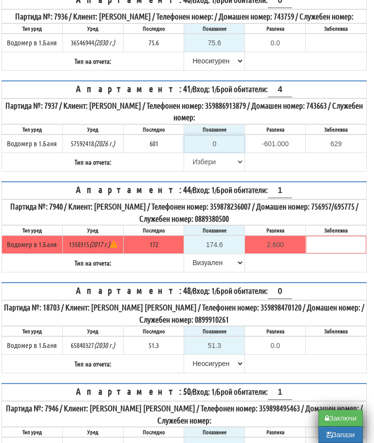
type input "6"
type input "-595.000"
type input "61"
type input "-540.000"
type input "618"
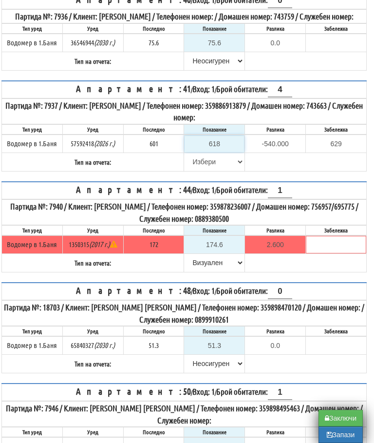
type input "17.000"
type input "61"
type input "-540.000"
type input "619"
type input "18.000"
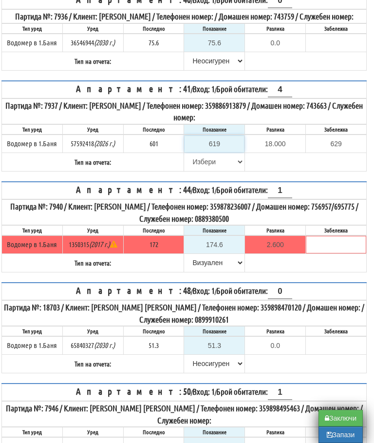
type input "619"
click at [193, 197] on body "График Сгради АС Архив Опции [PERSON_NAME] ! Помощ Изход 152/1" at bounding box center [181, 130] width 374 height 3155
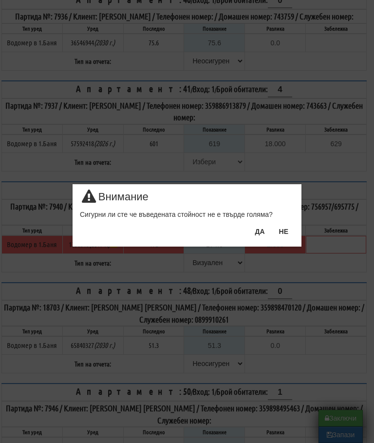
scroll to position [1447, 6]
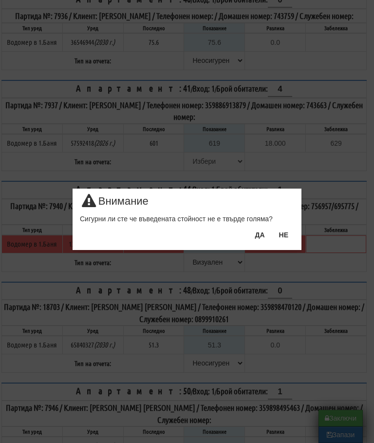
click at [259, 235] on button "ДА" at bounding box center [259, 235] width 21 height 16
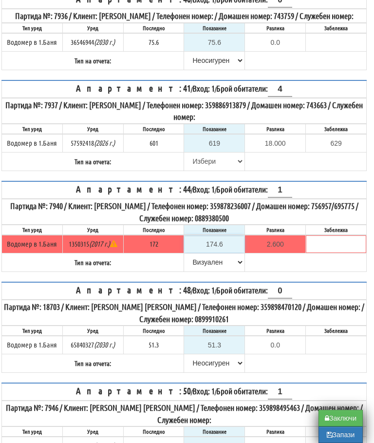
scroll to position [1447, 6]
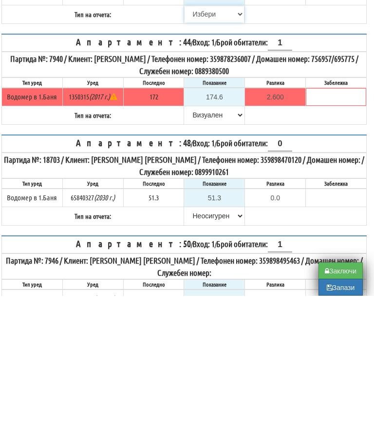
click at [196, 154] on select "[PERSON_NAME] Телефон Бележка Неосигурен достъп Самоотчет Служебно Дистанционен" at bounding box center [214, 162] width 59 height 17
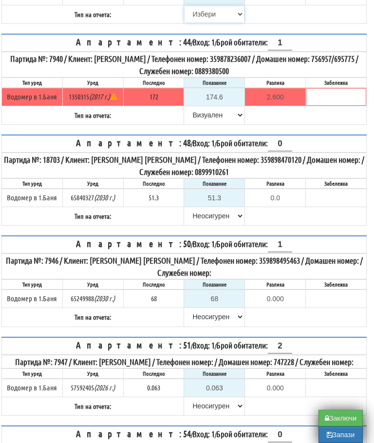
select select "8ac75930-9bfd-e511-80be-8d5a1dced85a"
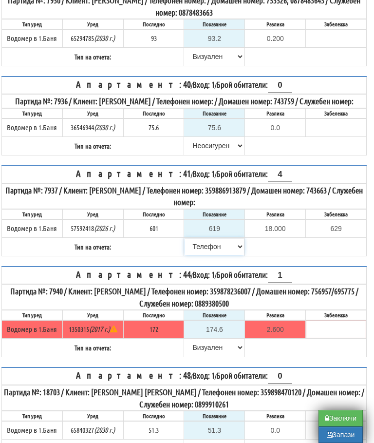
scroll to position [1361, 6]
click at [347, 237] on input "629" at bounding box center [336, 229] width 59 height 17
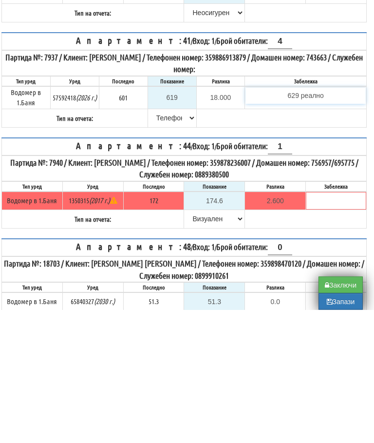
type input "629 реално"
click at [265, 166] on table "Апартамент: 41 / Вход: 1 / Брой обитатели: 4 Партида №: 7937 / Клиент: [PERSON_…" at bounding box center [184, 214] width 366 height 96
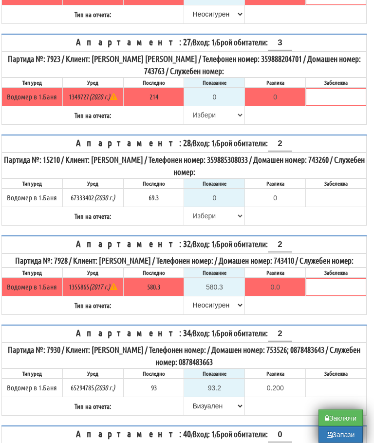
scroll to position [1016, 6]
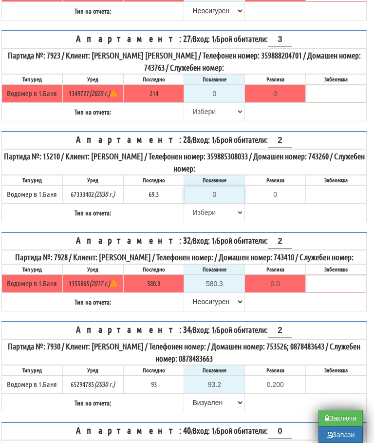
click at [226, 203] on input "0" at bounding box center [214, 194] width 59 height 17
type input "7"
type input "-62.300"
type input "70"
type input "0.700"
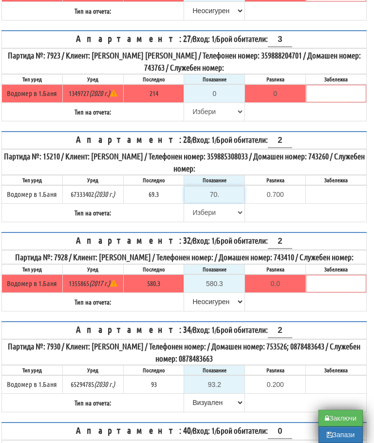
type input "70.3"
type input "1.0"
type input "70.3"
click at [200, 221] on select "[PERSON_NAME] Телефон Бележка Неосигурен достъп Самоотчет Служебно Дистанционен" at bounding box center [214, 212] width 59 height 17
select select "89c75930-9bfd-e511-80be-8d5a1dced85a"
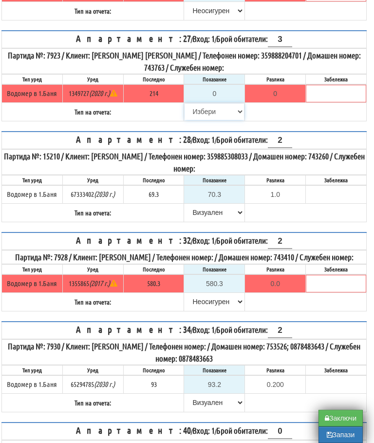
click at [199, 120] on select "[PERSON_NAME] Телефон Бележка Неосигурен достъп Самоотчет Служебно Дистанционен" at bounding box center [214, 111] width 59 height 17
select select "8cc75930-9bfd-e511-80be-8d5a1dced85a"
type input "214"
type input "0.000"
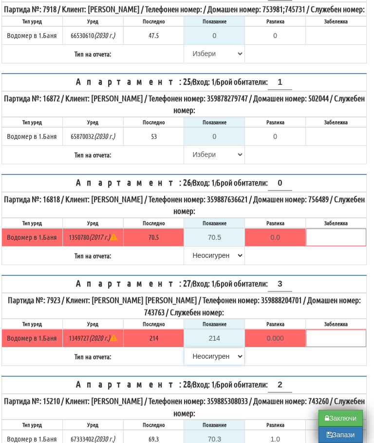
scroll to position [762, 6]
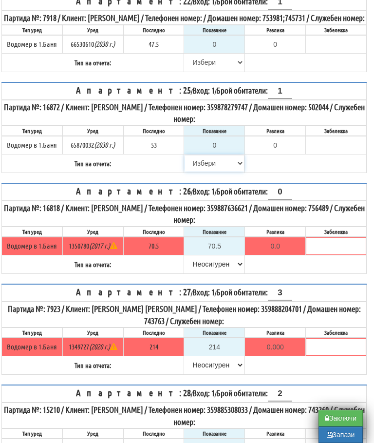
click at [201, 172] on select "[PERSON_NAME] Телефон Бележка Неосигурен достъп Самоотчет Служебно Дистанционен" at bounding box center [214, 163] width 59 height 17
select select "8cc75930-9bfd-e511-80be-8d5a1dced85a"
type input "53"
type input "0.000"
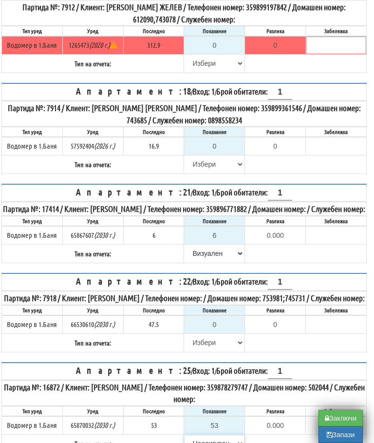
scroll to position [471, 6]
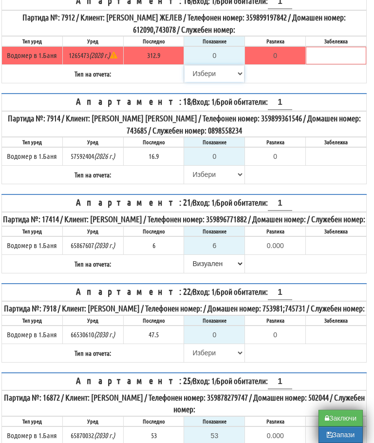
click at [198, 77] on select "[PERSON_NAME] Телефон Бележка Неосигурен достъп Самоотчет Служебно Дистанционен" at bounding box center [214, 73] width 59 height 17
select select "8cc75930-9bfd-e511-80be-8d5a1dced85a"
type input "312.9"
type input "0.0"
click at [201, 361] on select "[PERSON_NAME] Телефон Бележка Неосигурен достъп Самоотчет Служебно Дистанционен" at bounding box center [214, 353] width 59 height 17
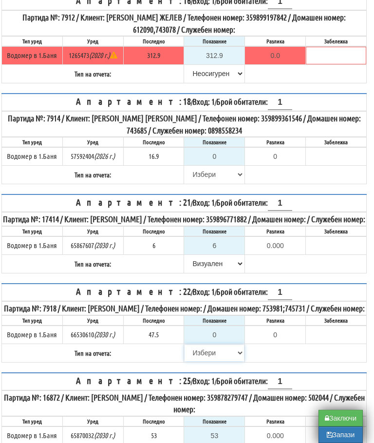
select select "8cc75930-9bfd-e511-80be-8d5a1dced85a"
type input "47.5"
type input "0.0"
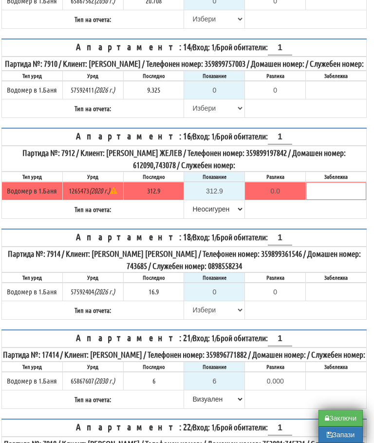
scroll to position [335, 6]
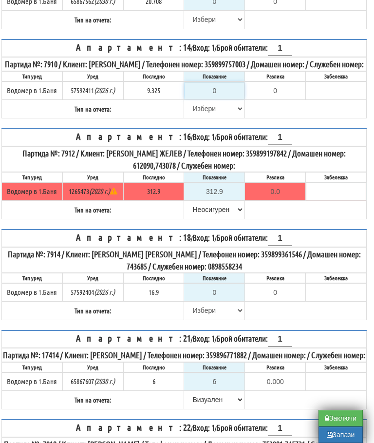
click at [223, 95] on input "0" at bounding box center [214, 90] width 59 height 17
type input "9"
type input "-0.325"
type input "9.3"
type input "-0.025"
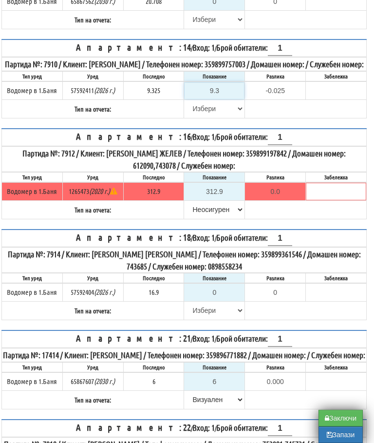
type input "9.32"
type input "-0.005"
type input "9.325"
type input "0.000"
type input "9.325"
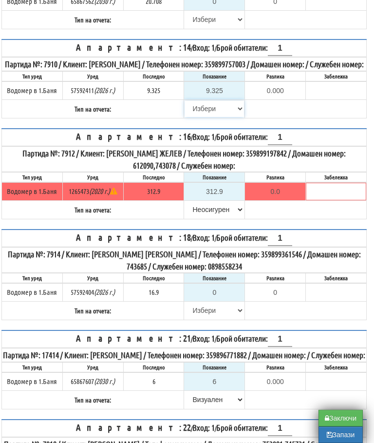
click at [197, 114] on select "[PERSON_NAME] Телефон Бележка Неосигурен достъп Самоотчет Служебно Дистанционен" at bounding box center [214, 108] width 59 height 17
select select "8bc75930-9bfd-e511-80be-8d5a1dced85a"
click at [205, 313] on select "[PERSON_NAME] Телефон Бележка Неосигурен достъп Самоотчет Служебно Дистанционен" at bounding box center [214, 310] width 59 height 17
select select "8cc75930-9bfd-e511-80be-8d5a1dced85a"
type input "16.9"
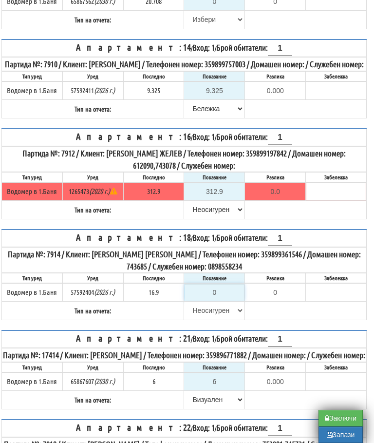
type input "0.0"
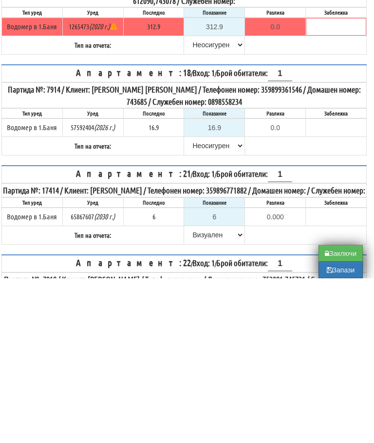
click at [297, 229] on table "Апартамент: 18 / Вход: 1 / Брой обитатели: 1 Партида №: 7914 / Клиент: [PERSON_…" at bounding box center [184, 274] width 366 height 91
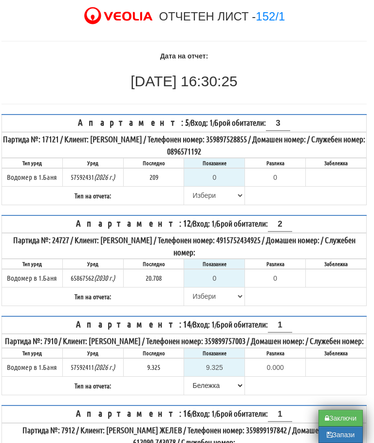
scroll to position [67, 6]
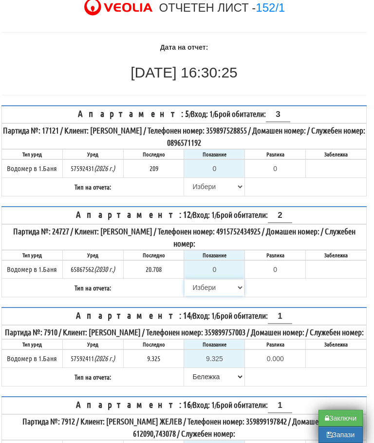
click at [202, 284] on select "[PERSON_NAME] Телефон Бележка Неосигурен достъп Самоотчет Служебно Дистанционен" at bounding box center [214, 287] width 59 height 17
select select "8cc75930-9bfd-e511-80be-8d5a1dced85a"
type input "20.708"
type input "0.000"
click at [206, 188] on select "[PERSON_NAME] Телефон Бележка Неосигурен достъп Самоотчет Служебно Дистанционен" at bounding box center [214, 186] width 59 height 17
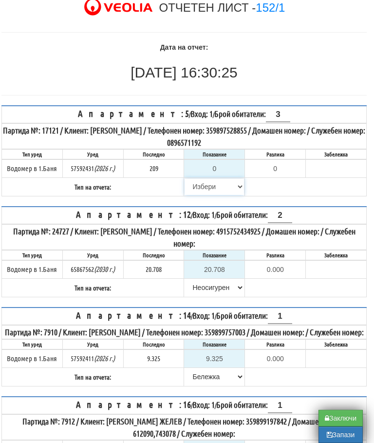
select select "8cc75930-9bfd-e511-80be-8d5a1dced85a"
type input "209"
type input "0.000"
